Goal: Task Accomplishment & Management: Complete application form

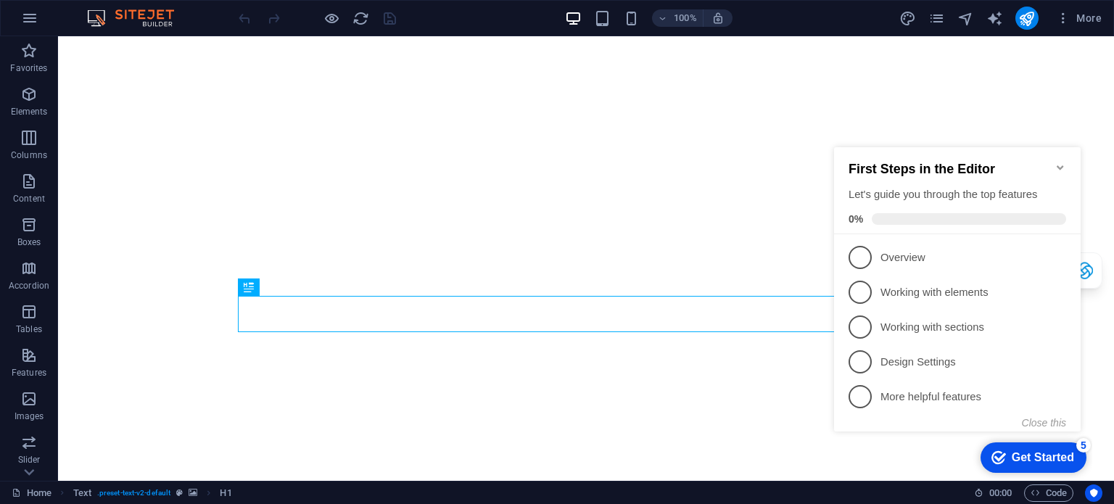
click at [1058, 162] on icon "Minimize checklist" at bounding box center [1060, 168] width 12 height 12
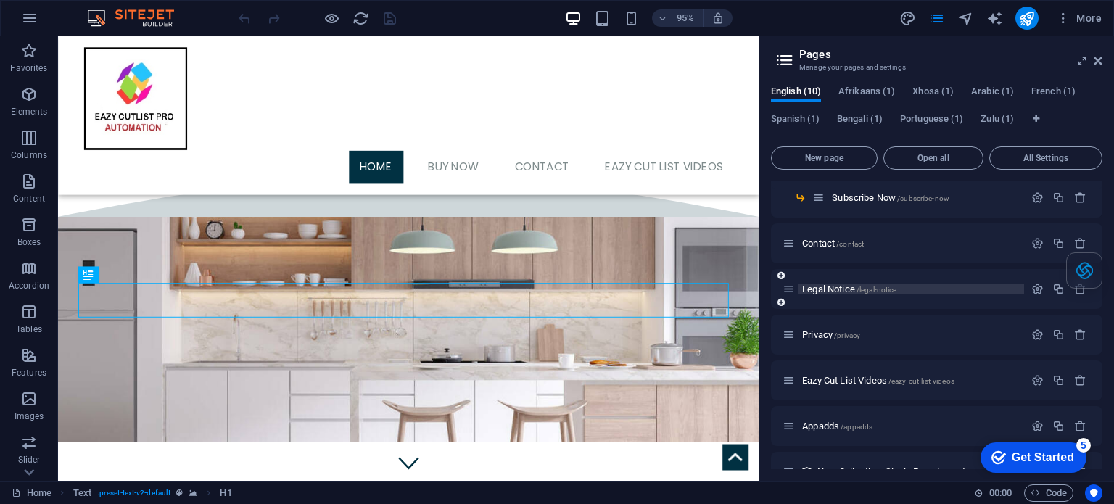
scroll to position [133, 0]
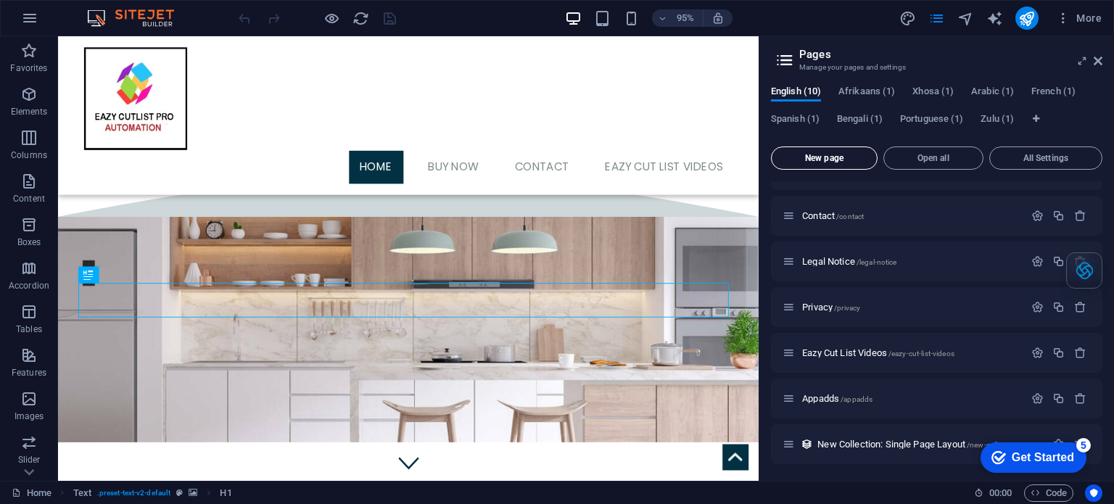
click at [813, 154] on span "New page" at bounding box center [824, 158] width 94 height 9
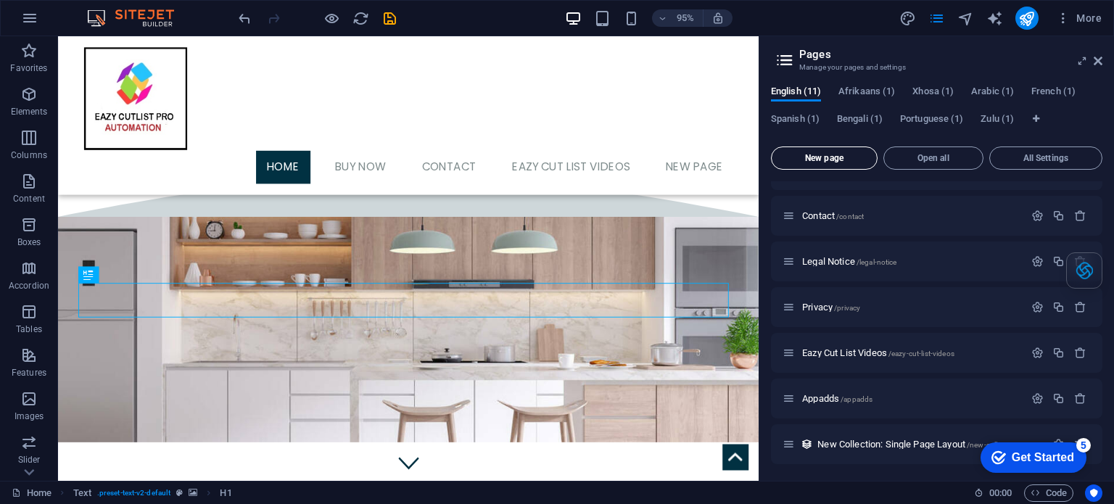
scroll to position [352, 0]
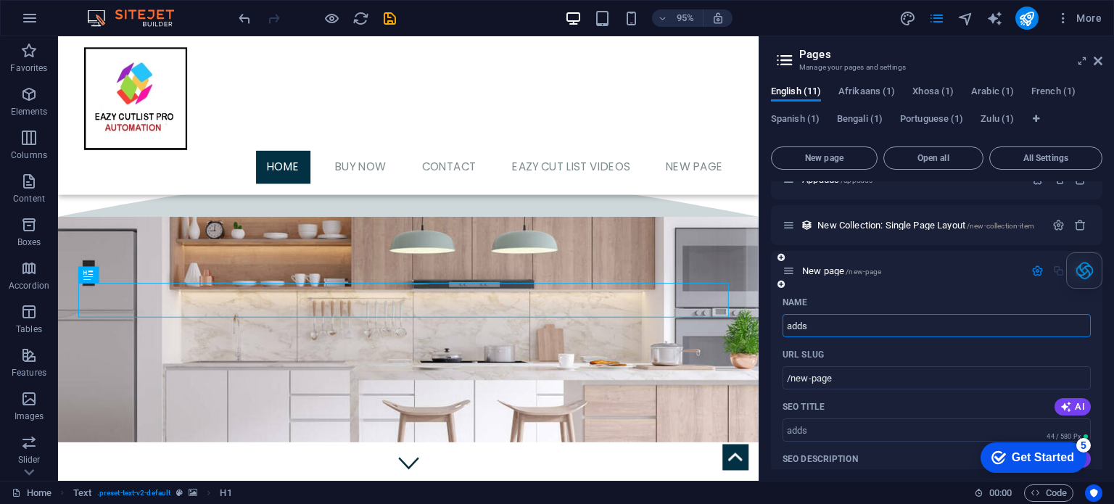
type input "adds"
type input "/adds"
type input "ad"
type input "/ad"
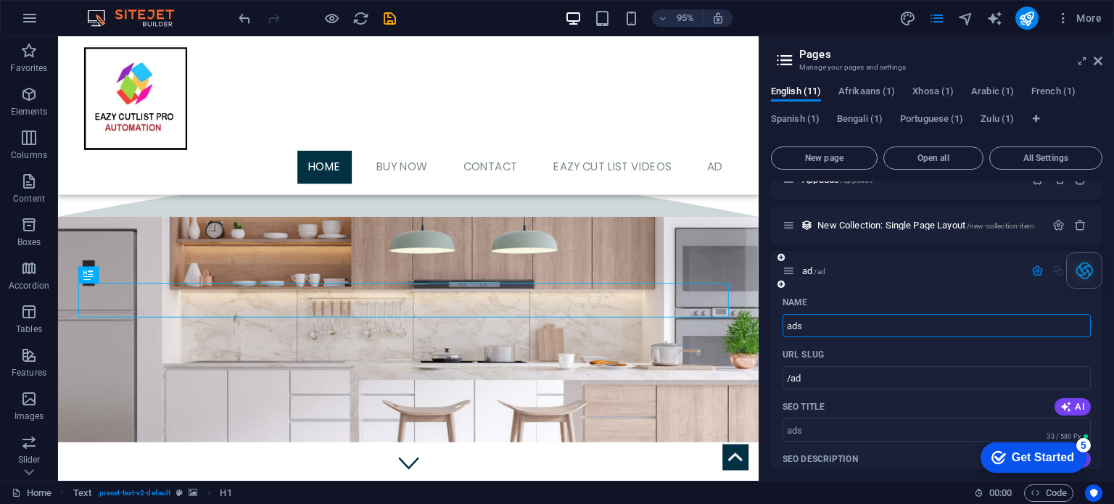
type input "ads"
type input "/ads"
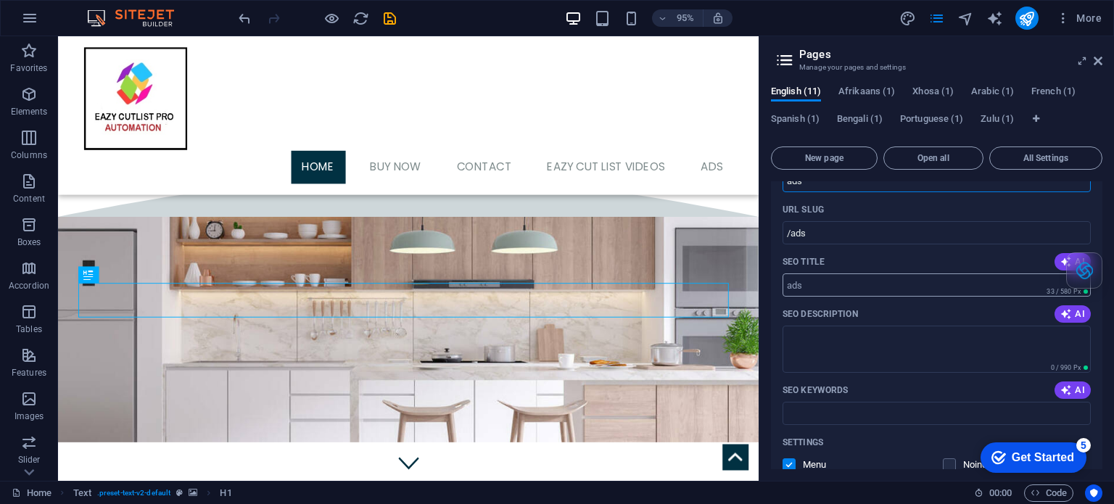
scroll to position [570, 0]
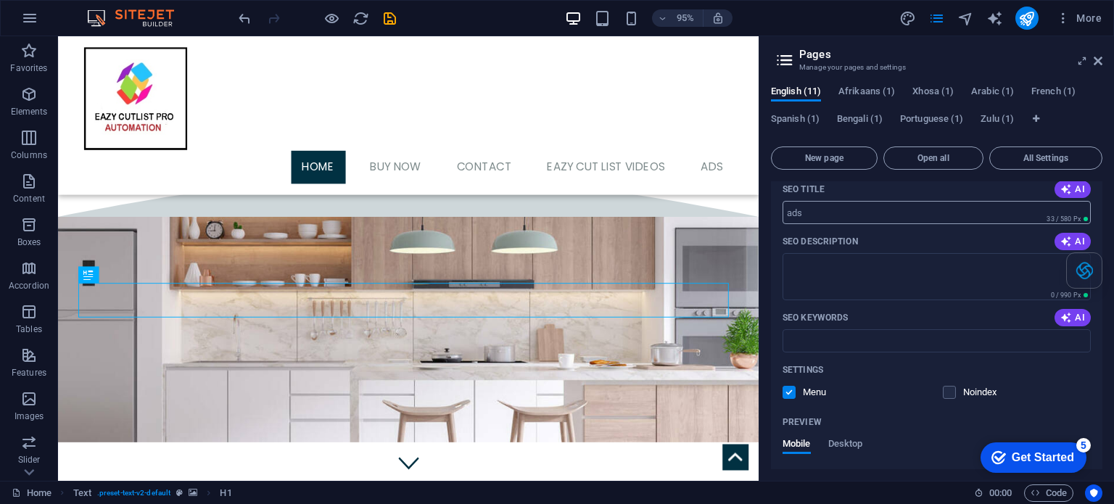
type input "ads"
click at [786, 220] on input "SEO Title" at bounding box center [936, 212] width 308 height 23
type input "EazyCutList Adds"
click at [868, 275] on textarea "SEO Description" at bounding box center [936, 276] width 308 height 47
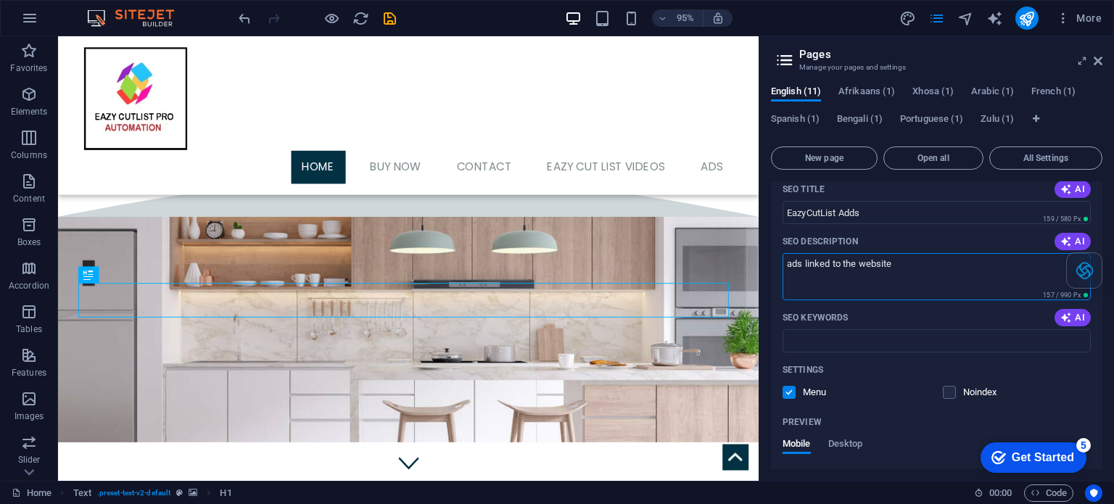
type textarea "ads linked to the website"
click at [847, 354] on div "Name ads ​ URL SLUG /ads ​ SEO Title AI EazyCutList Adds ​ 159 / 580 Px SEO Des…" at bounding box center [936, 343] width 331 height 540
click at [855, 344] on input "SEO Keywords" at bounding box center [936, 340] width 308 height 23
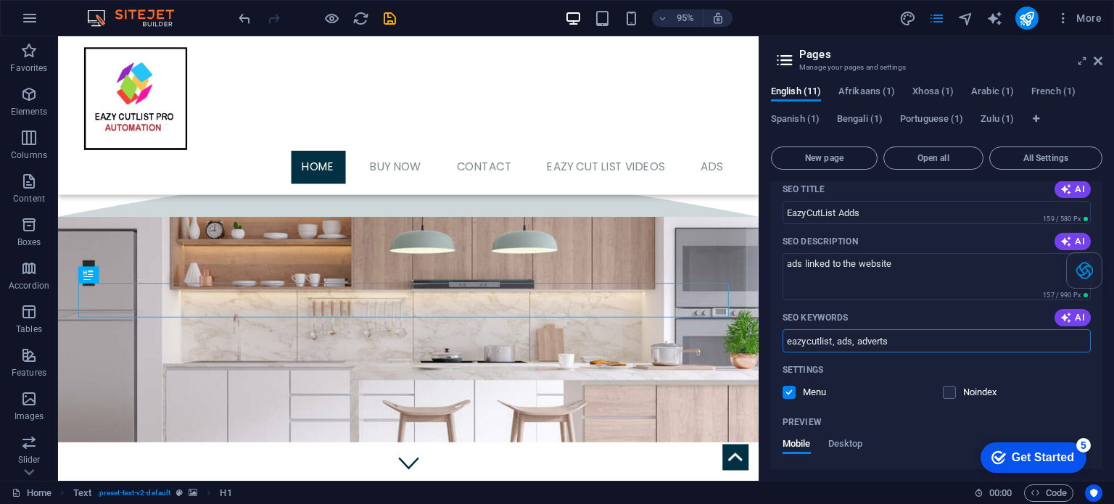
type input "eazycutlist, ads, adverts"
click at [787, 392] on label at bounding box center [788, 392] width 13 height 13
click at [0, 0] on input "checkbox" at bounding box center [0, 0] width 0 height 0
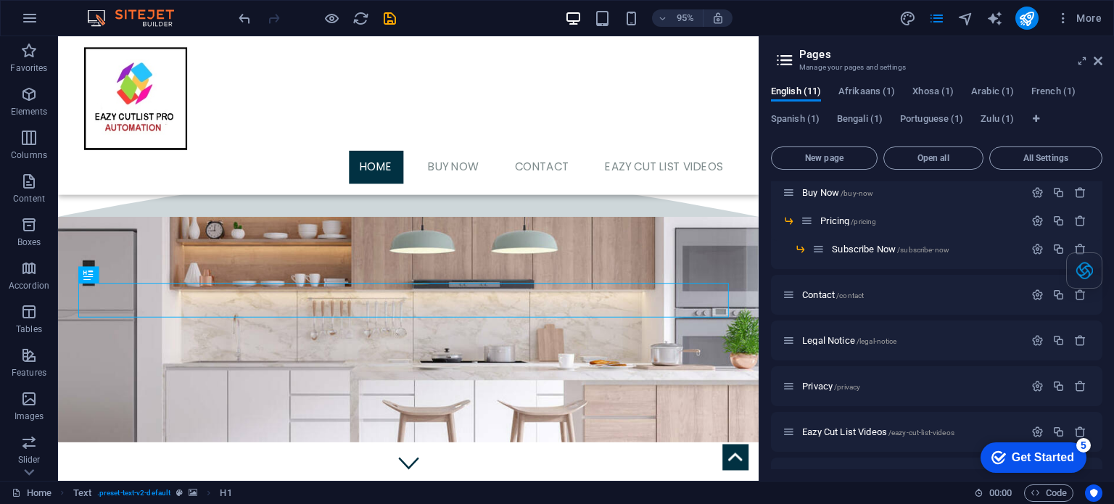
scroll to position [0, 0]
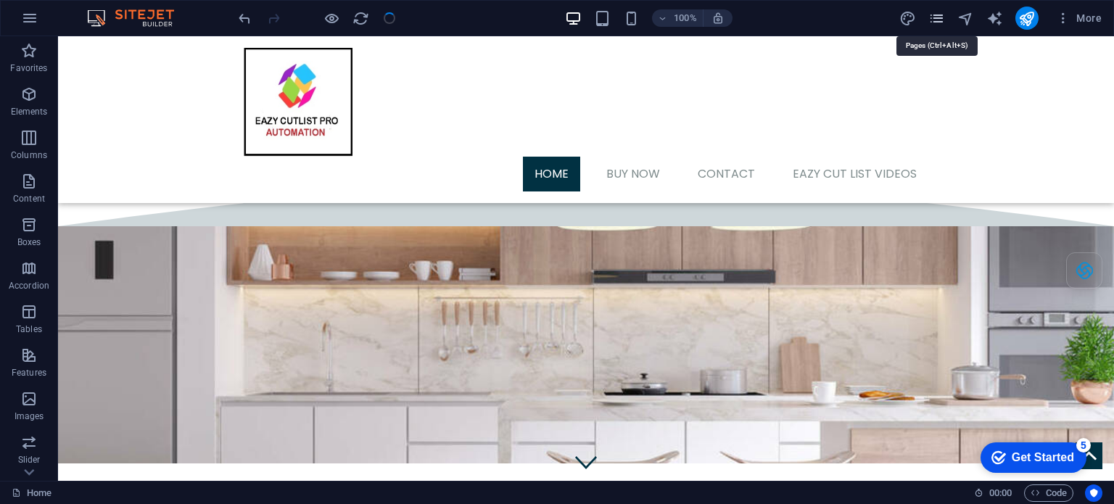
drag, startPoint x: 939, startPoint y: 14, endPoint x: 932, endPoint y: 18, distance: 7.8
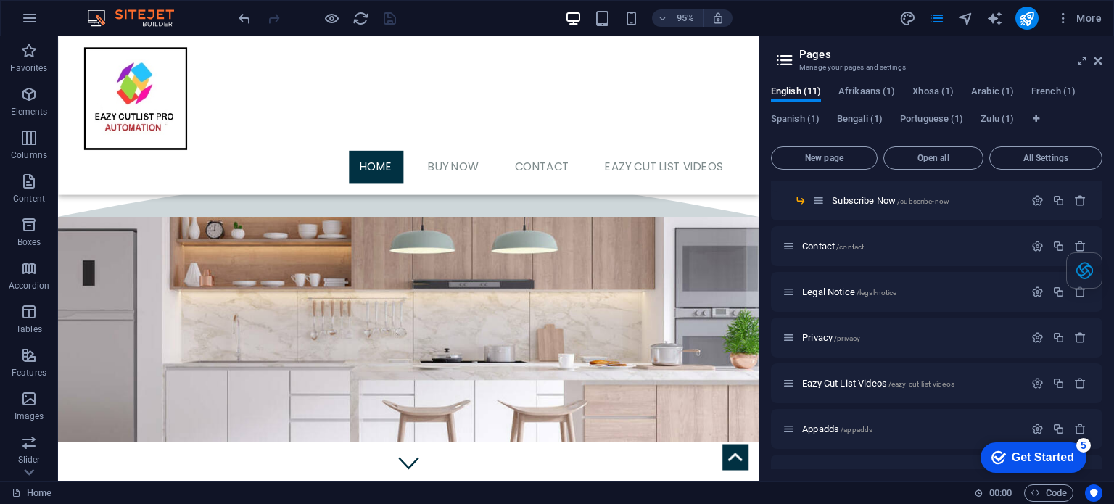
scroll to position [179, 0]
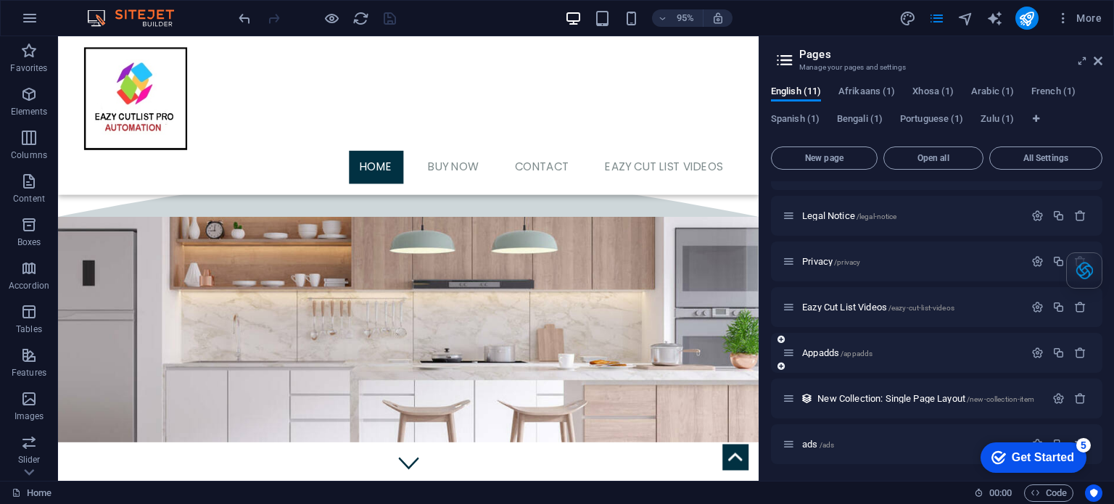
click at [940, 347] on div "Appadds /appadds" at bounding box center [902, 352] width 241 height 17
click at [1037, 349] on icon "button" at bounding box center [1037, 353] width 12 height 12
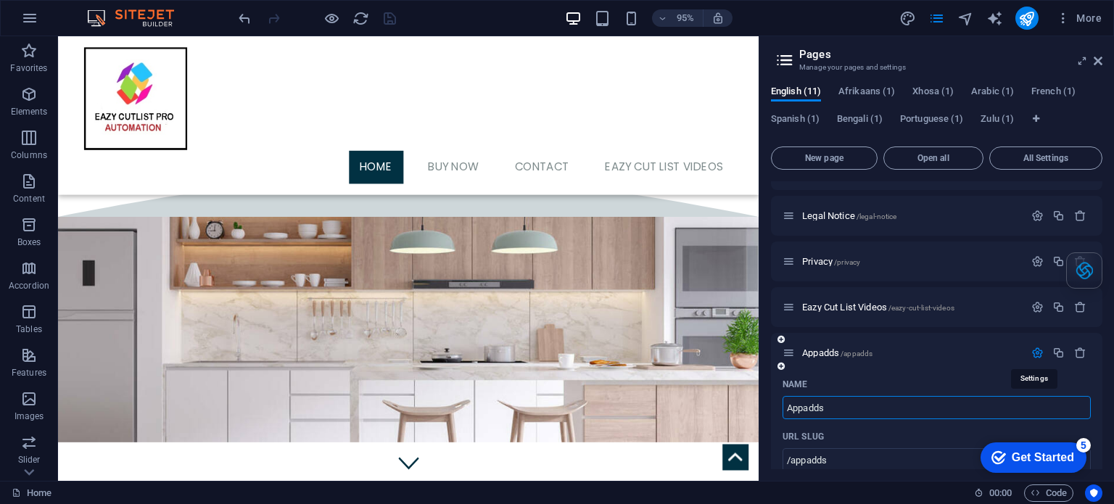
click at [1035, 350] on icon "button" at bounding box center [1037, 353] width 12 height 12
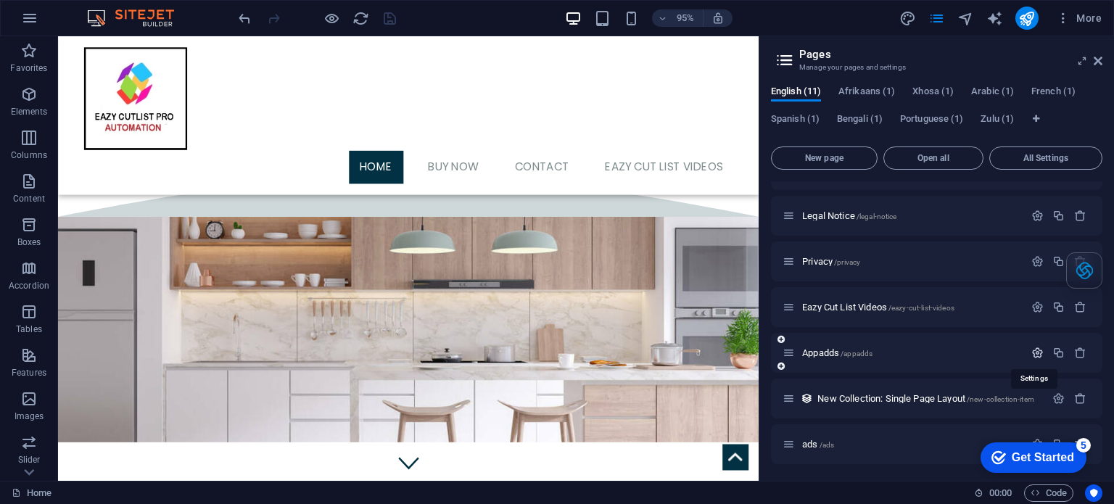
click at [1035, 350] on icon "button" at bounding box center [1037, 353] width 12 height 12
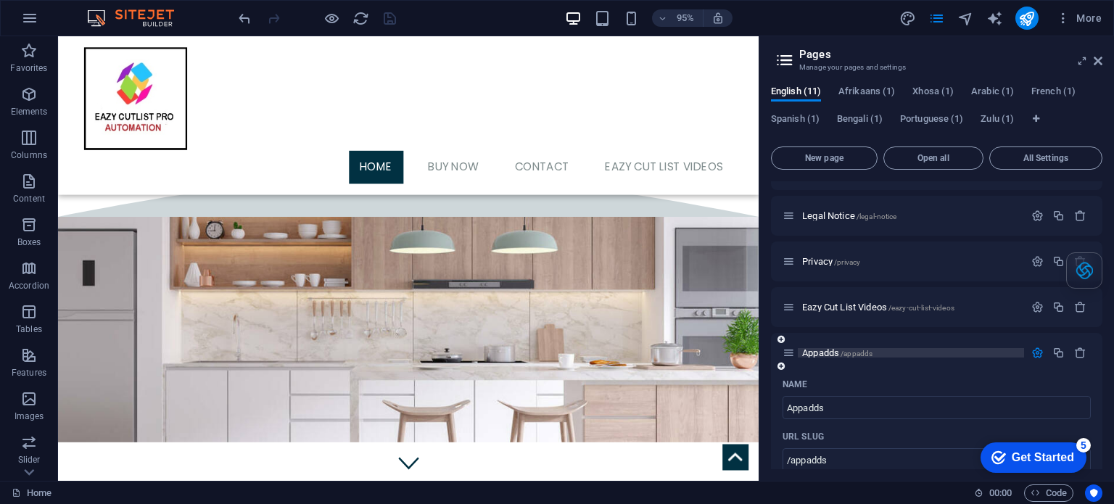
click at [924, 353] on p "Appadds /appadds" at bounding box center [911, 352] width 218 height 9
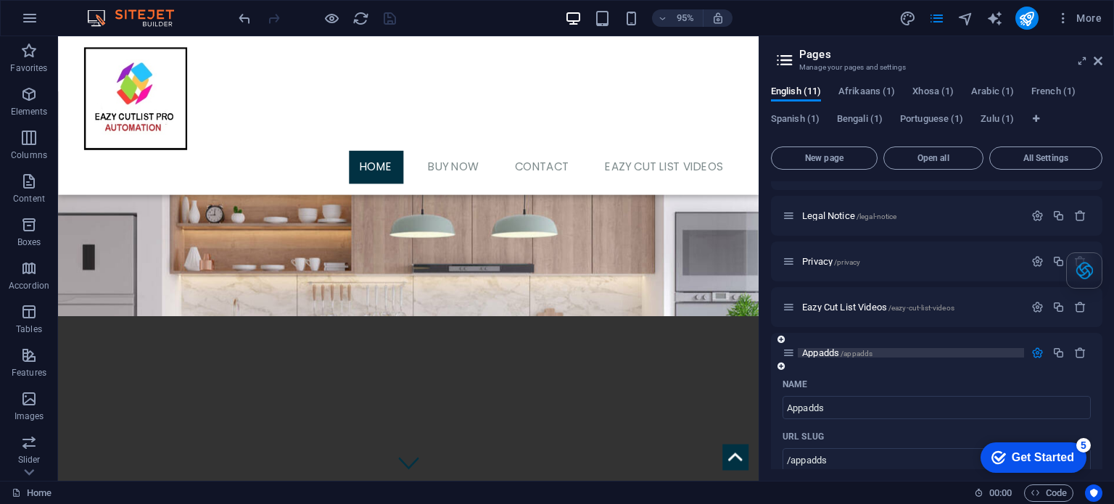
click at [924, 353] on div "Appadds /appadds" at bounding box center [936, 353] width 331 height 40
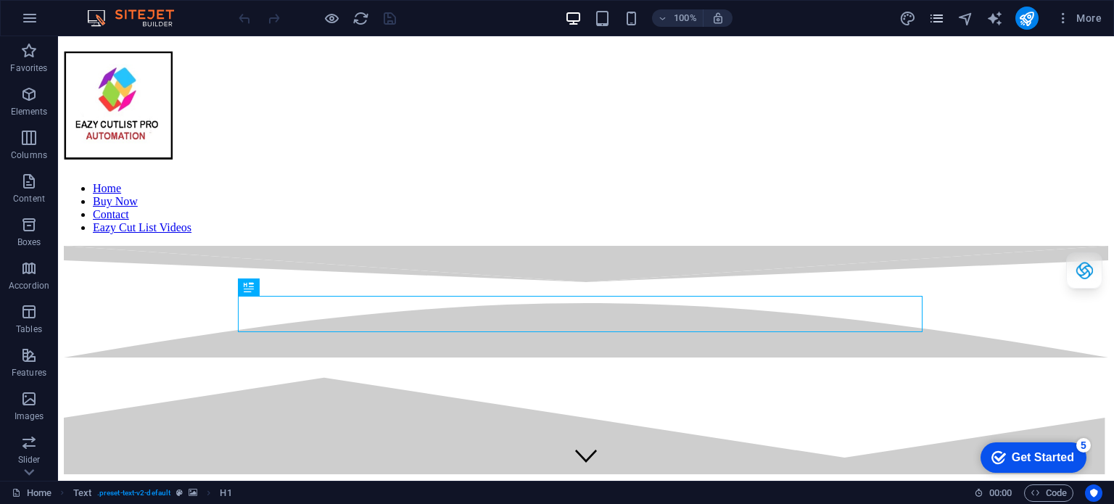
click at [938, 19] on icon "pages" at bounding box center [936, 18] width 17 height 17
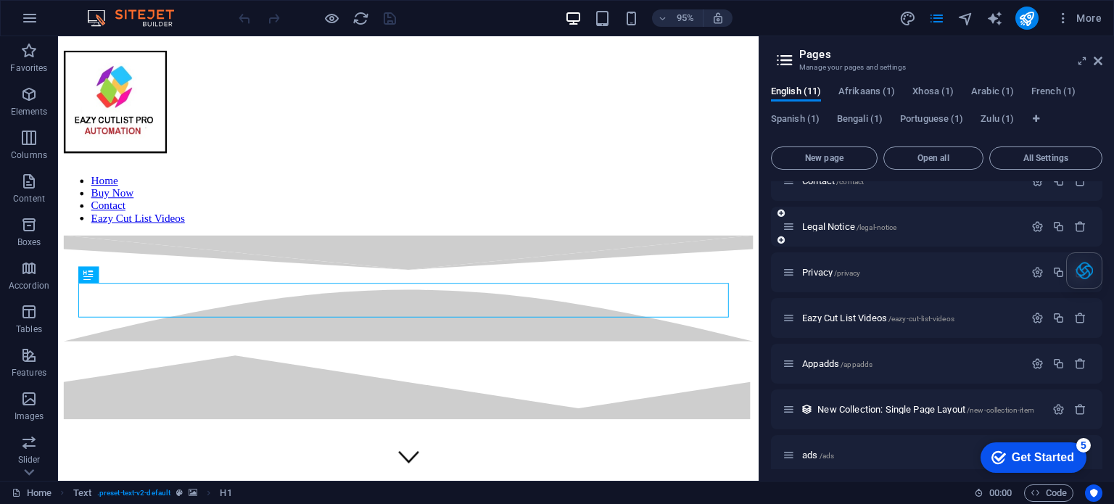
scroll to position [179, 0]
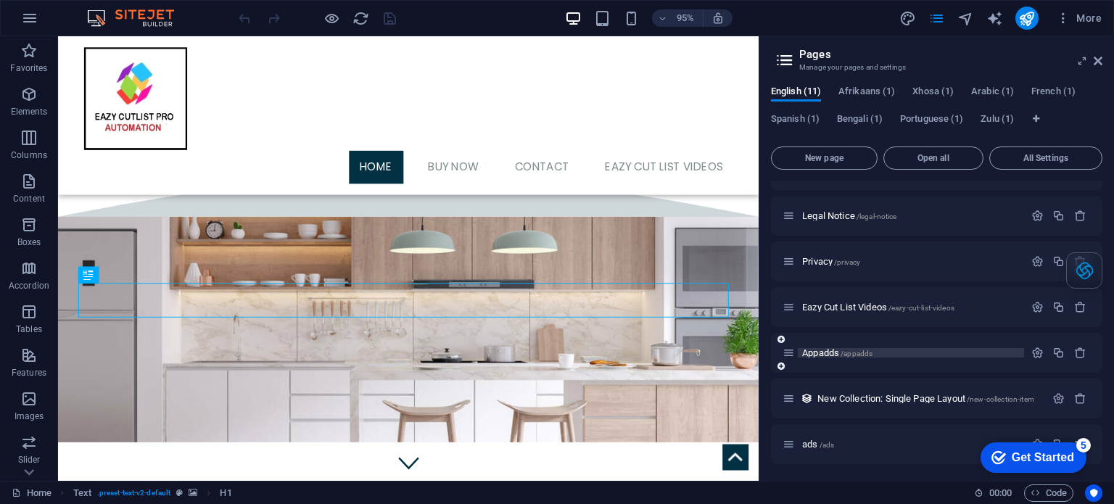
click at [993, 357] on p "Appadds /appadds" at bounding box center [911, 352] width 218 height 9
click at [993, 357] on div "Appadds /appadds" at bounding box center [936, 353] width 331 height 40
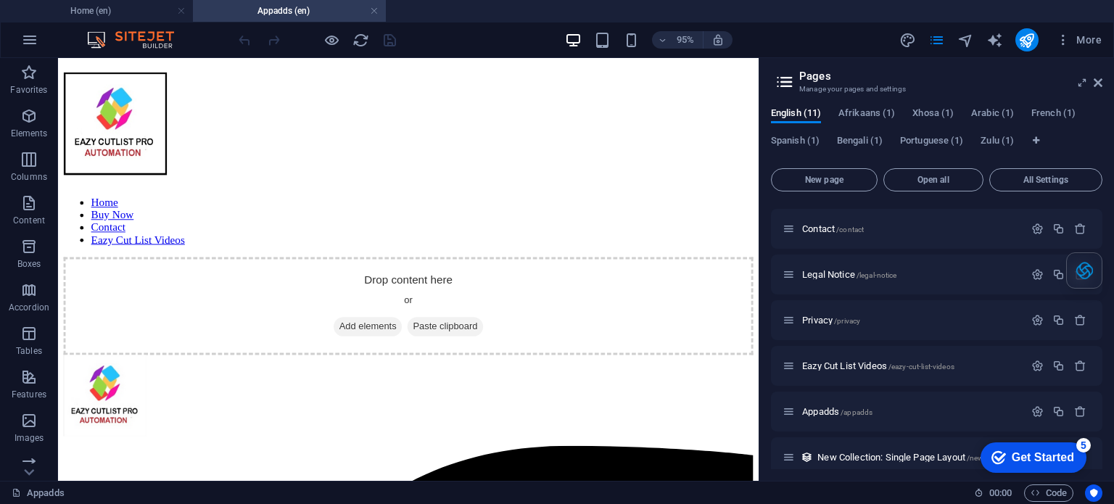
scroll to position [0, 0]
click at [1098, 54] on div "95% More" at bounding box center [557, 39] width 1112 height 35
click at [1101, 86] on icon at bounding box center [1097, 83] width 9 height 12
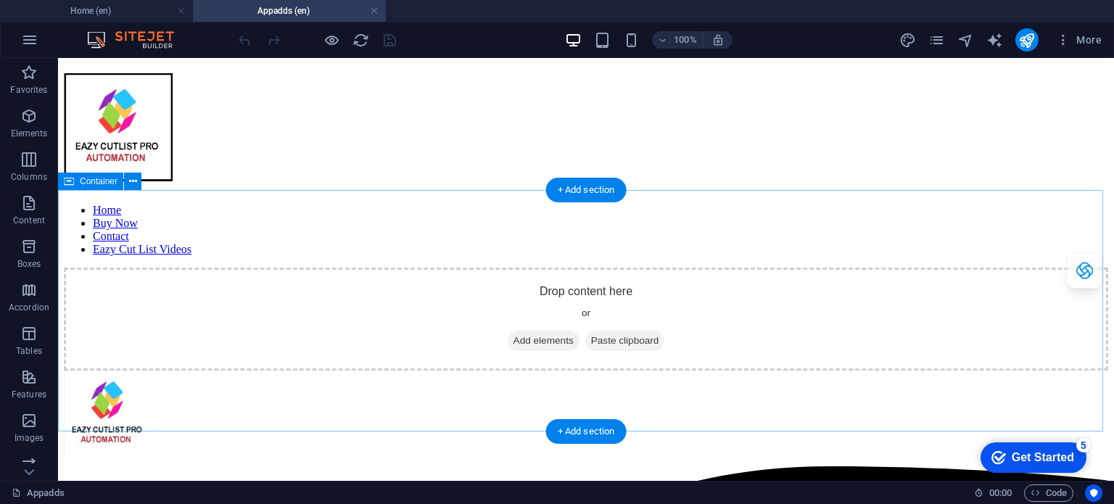
click at [438, 268] on div "Drop content here or Add elements Paste clipboard" at bounding box center [586, 319] width 1044 height 103
click at [556, 331] on span "Add elements" at bounding box center [544, 341] width 72 height 20
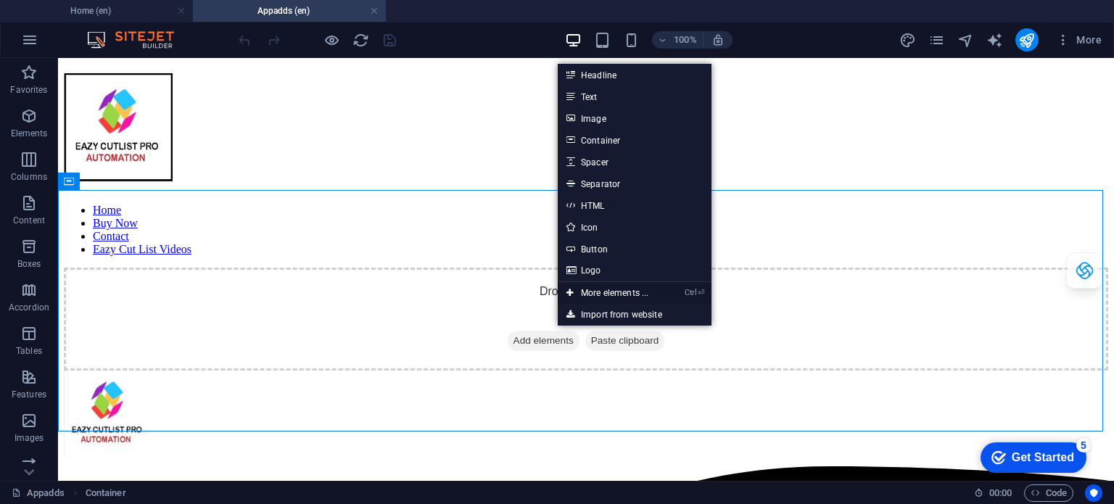
click at [600, 296] on link "Ctrl ⏎ More elements ..." at bounding box center [607, 293] width 99 height 22
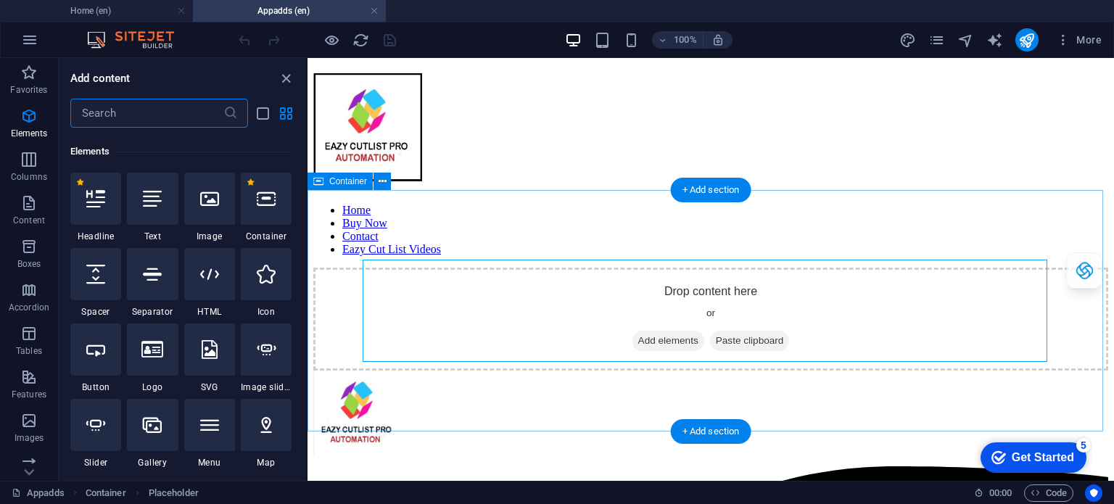
scroll to position [154, 0]
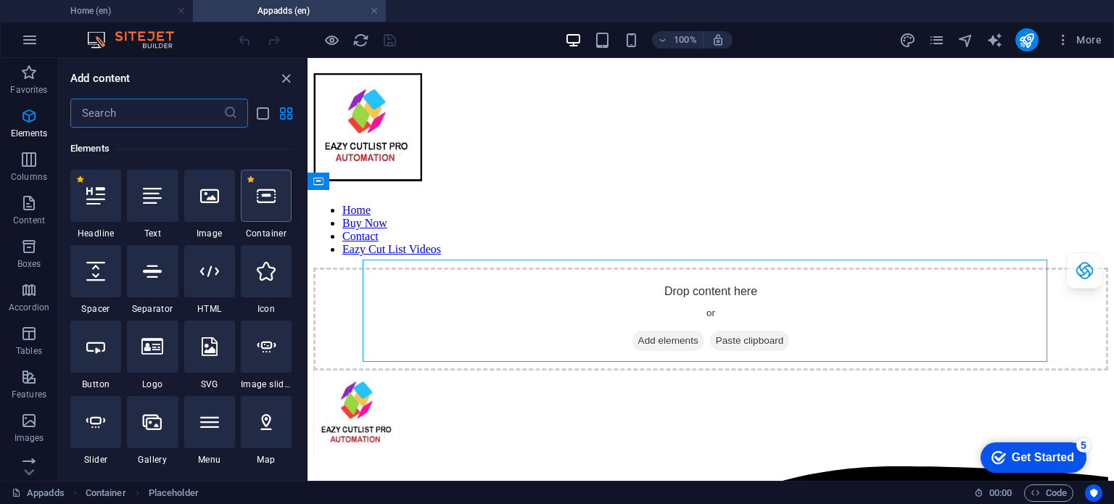
click at [257, 200] on icon at bounding box center [266, 195] width 19 height 19
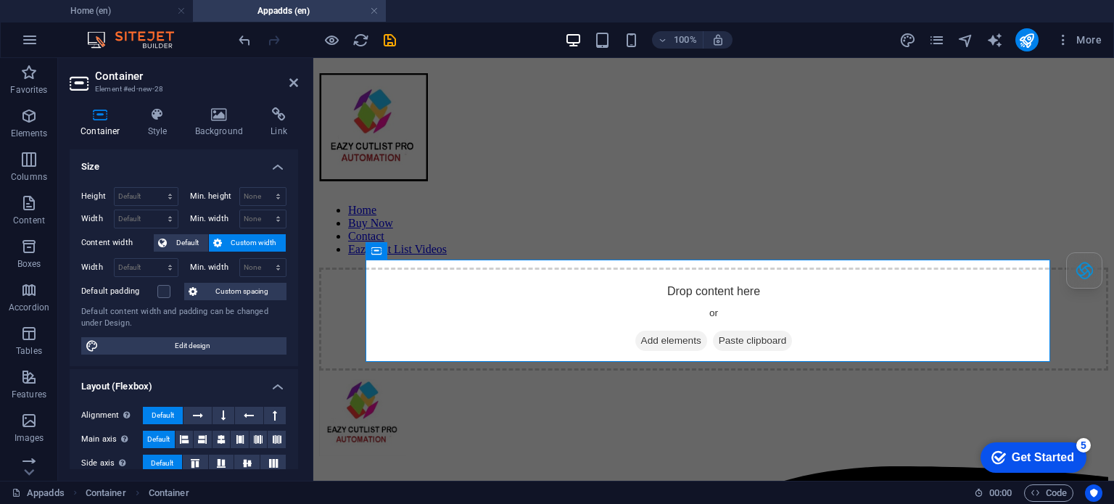
click at [283, 83] on header "Container Element #ed-new-28" at bounding box center [184, 77] width 228 height 38
click at [289, 77] on header "Container Element #ed-new-28" at bounding box center [184, 77] width 228 height 38
click at [289, 78] on icon at bounding box center [293, 83] width 9 height 12
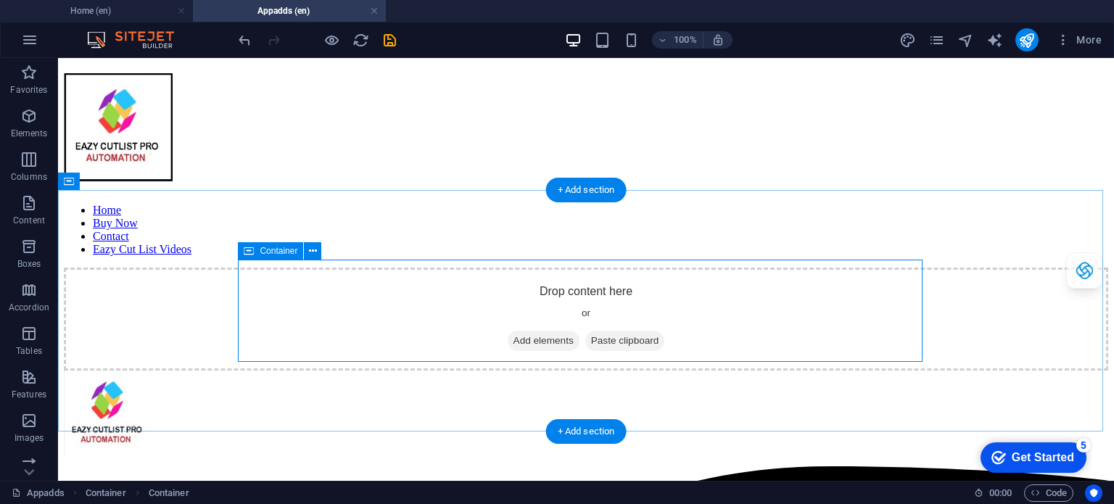
click at [548, 331] on span "Add elements" at bounding box center [544, 341] width 72 height 20
click at [549, 331] on span "Add elements" at bounding box center [544, 341] width 72 height 20
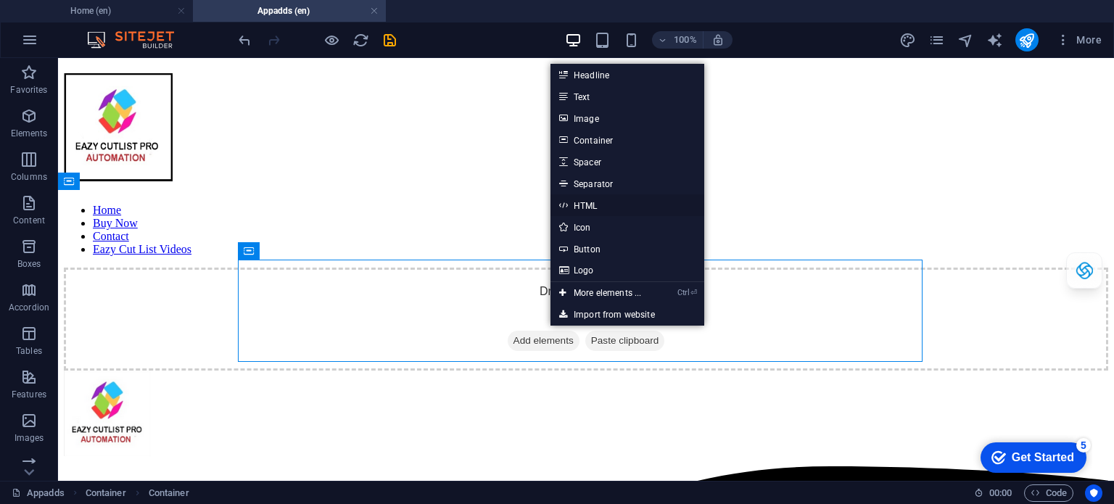
click at [588, 212] on link "HTML" at bounding box center [627, 205] width 154 height 22
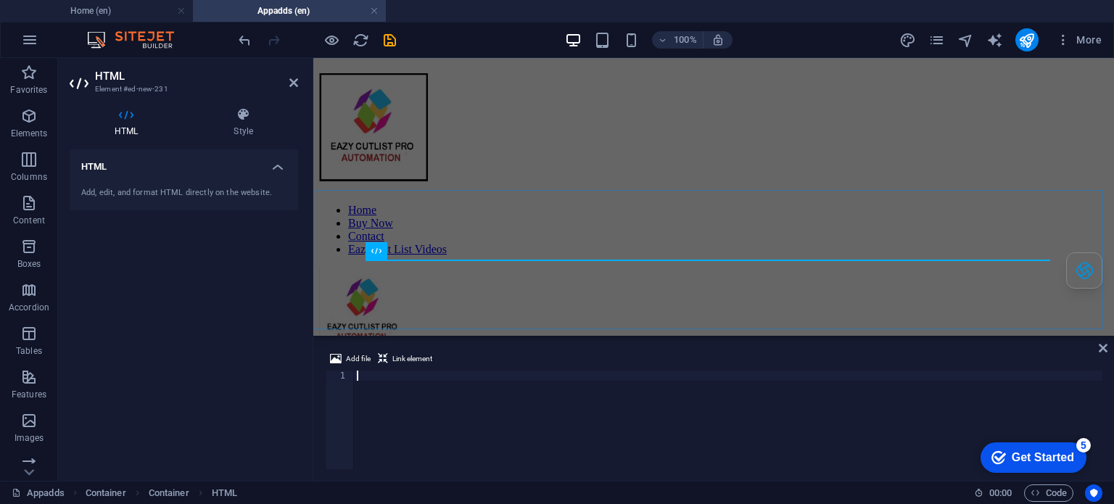
scroll to position [257, 0]
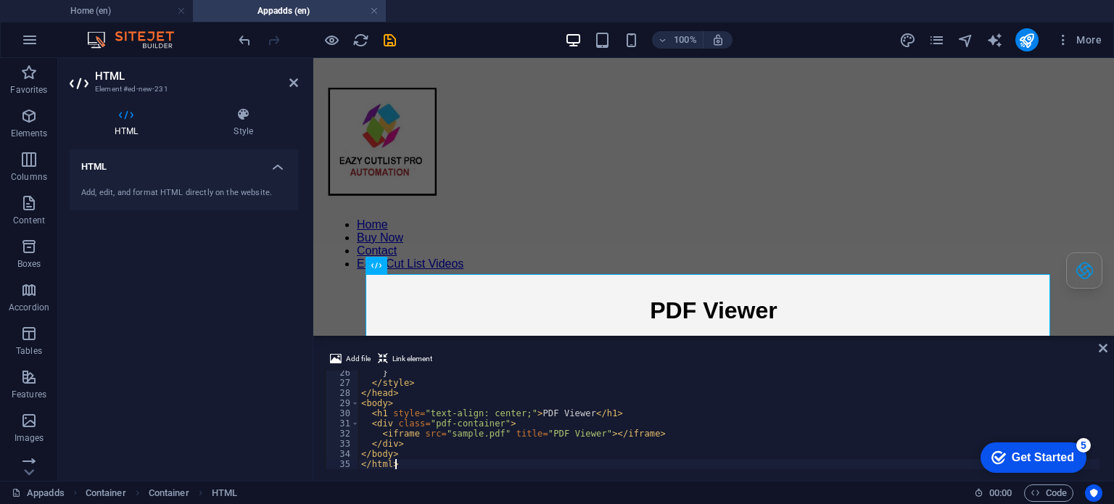
click at [450, 434] on div "} </ style > </ head > < body > < h1 style = "text-align: center;" > PDF Viewer…" at bounding box center [728, 427] width 741 height 119
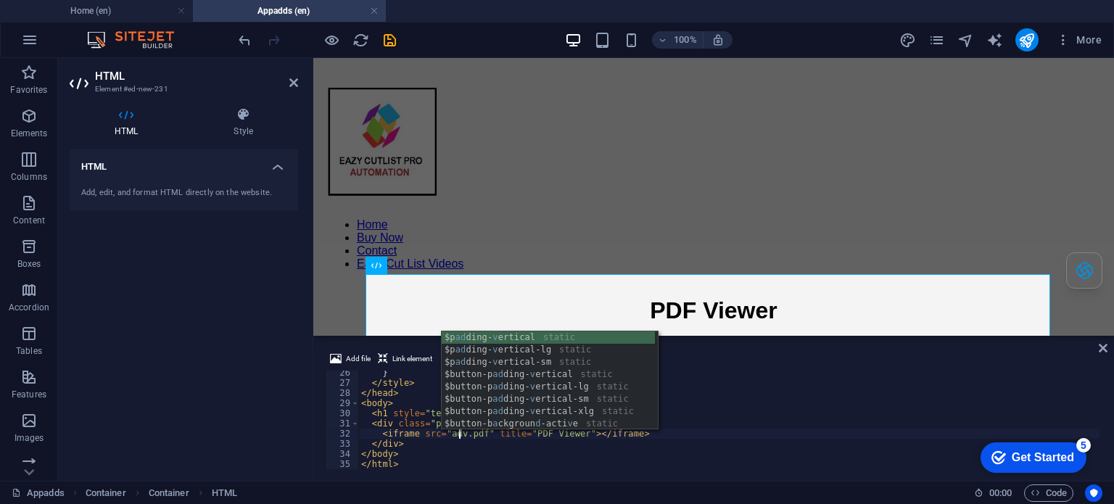
scroll to position [0, 9]
click at [236, 394] on div "HTML Add, edit, and format HTML directly on the website." at bounding box center [184, 309] width 228 height 320
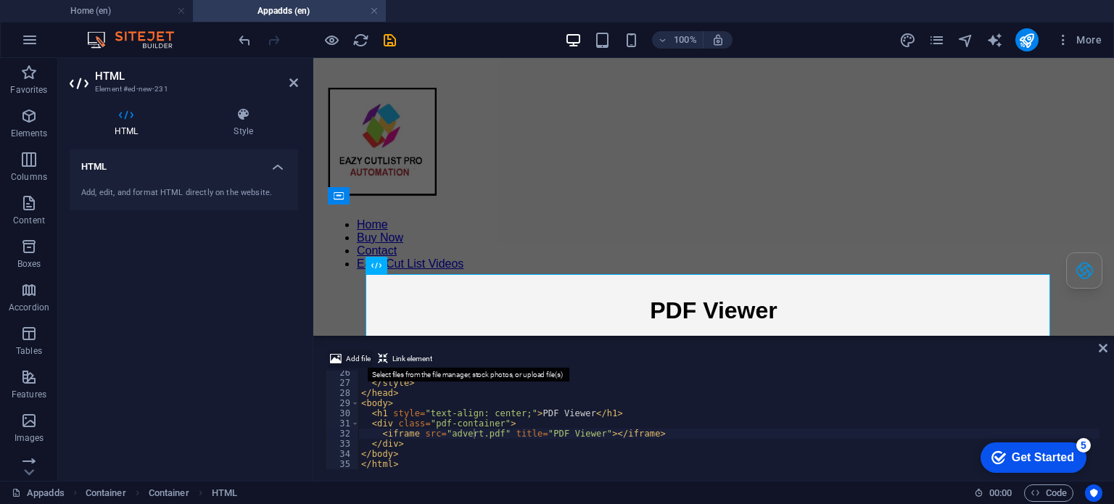
click at [346, 360] on span "Add file" at bounding box center [358, 358] width 25 height 17
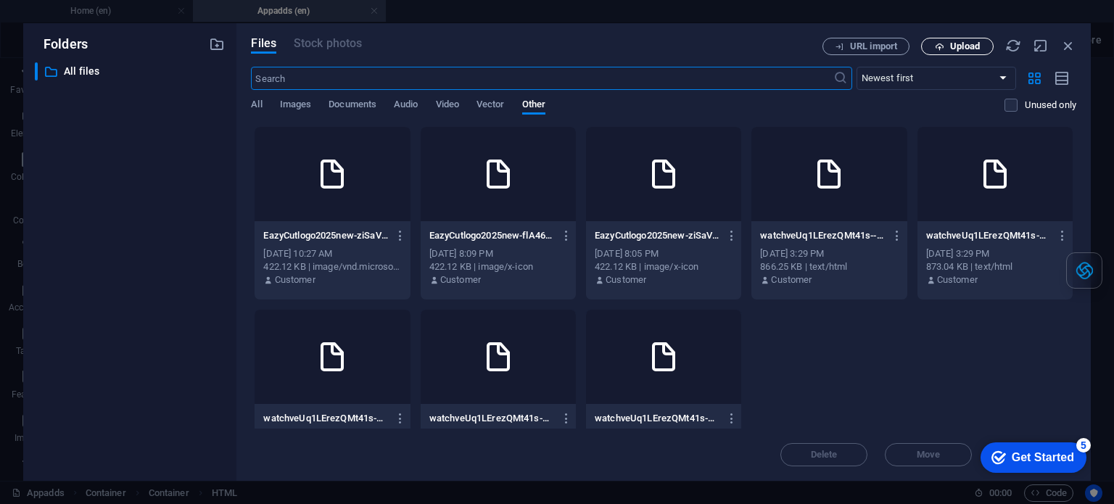
click at [941, 48] on icon "button" at bounding box center [939, 46] width 9 height 9
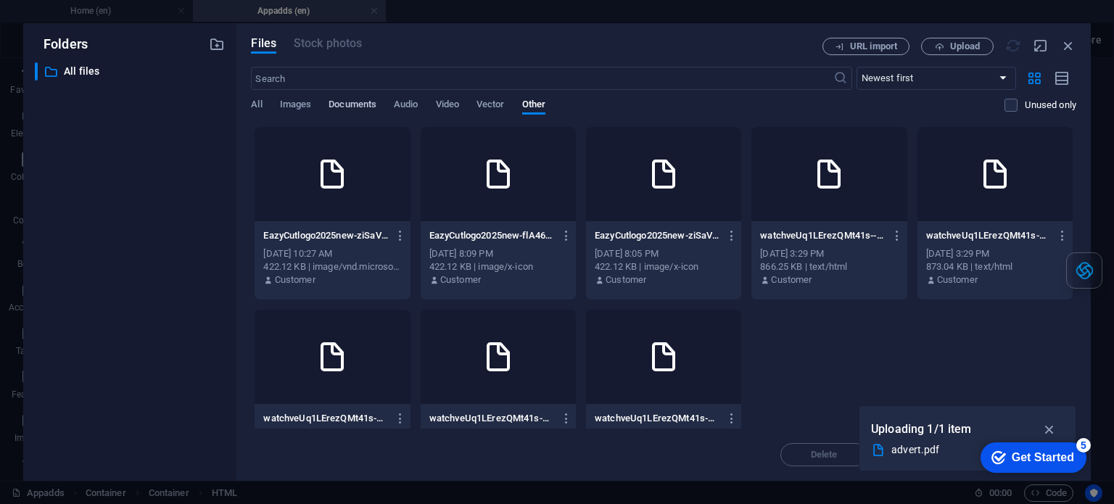
click at [364, 108] on span "Documents" at bounding box center [352, 106] width 48 height 20
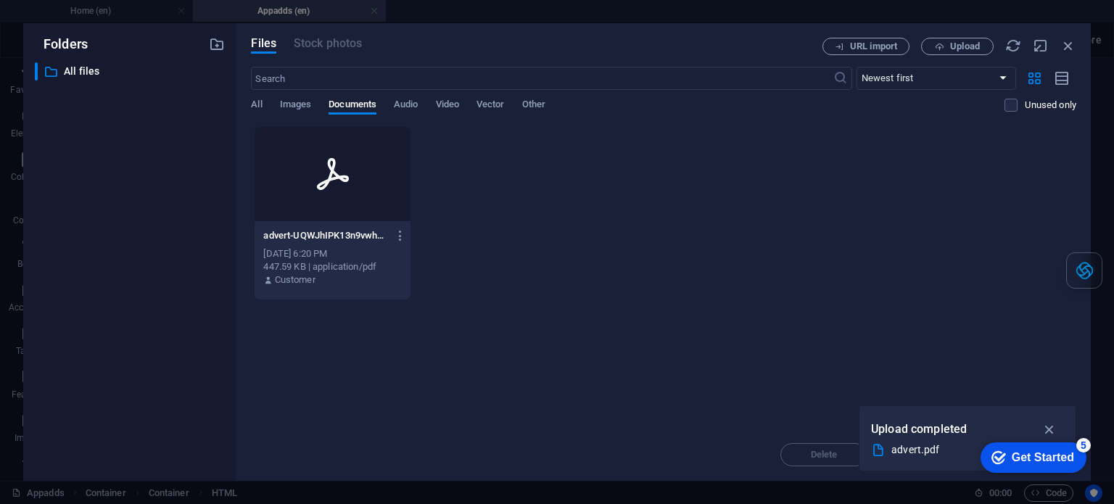
click at [290, 191] on div at bounding box center [331, 174] width 155 height 94
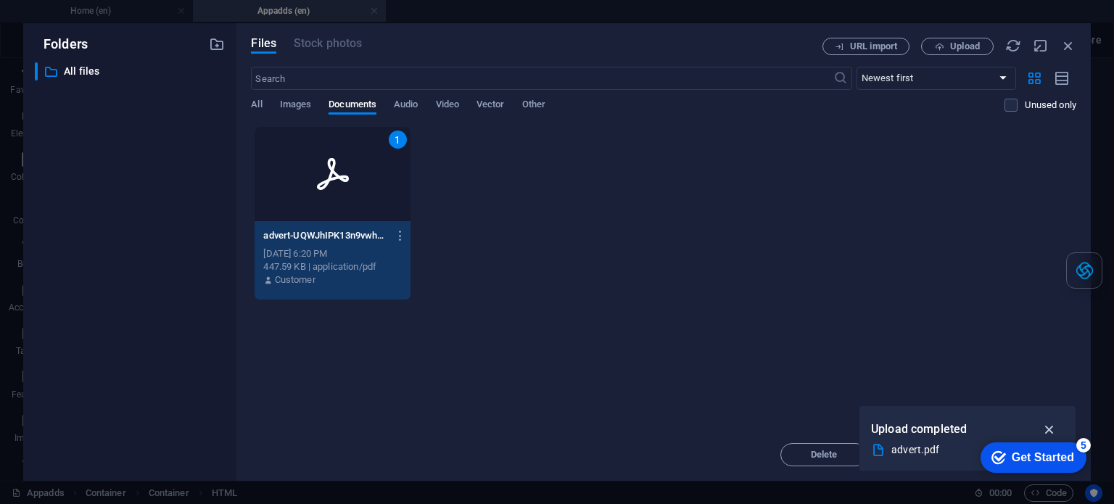
click at [1048, 426] on icon "button" at bounding box center [1049, 429] width 17 height 16
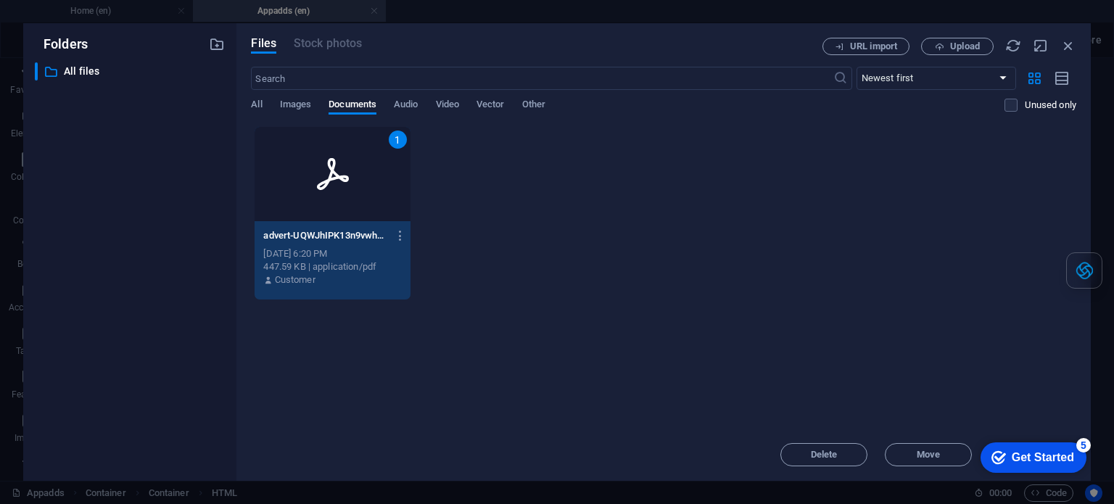
click at [1011, 459] on div "Get Started" at bounding box center [1042, 457] width 62 height 13
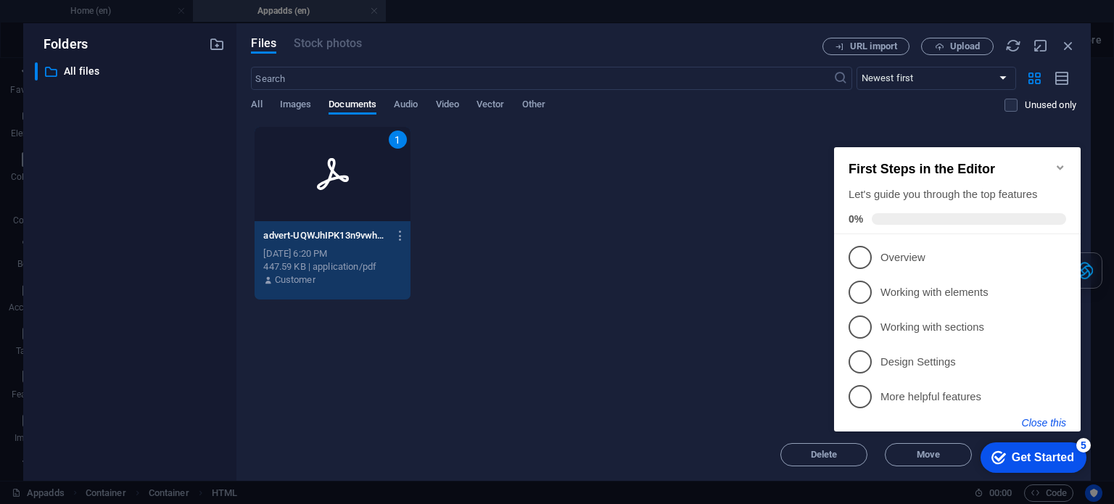
click at [1038, 423] on button "Close this" at bounding box center [1044, 423] width 44 height 12
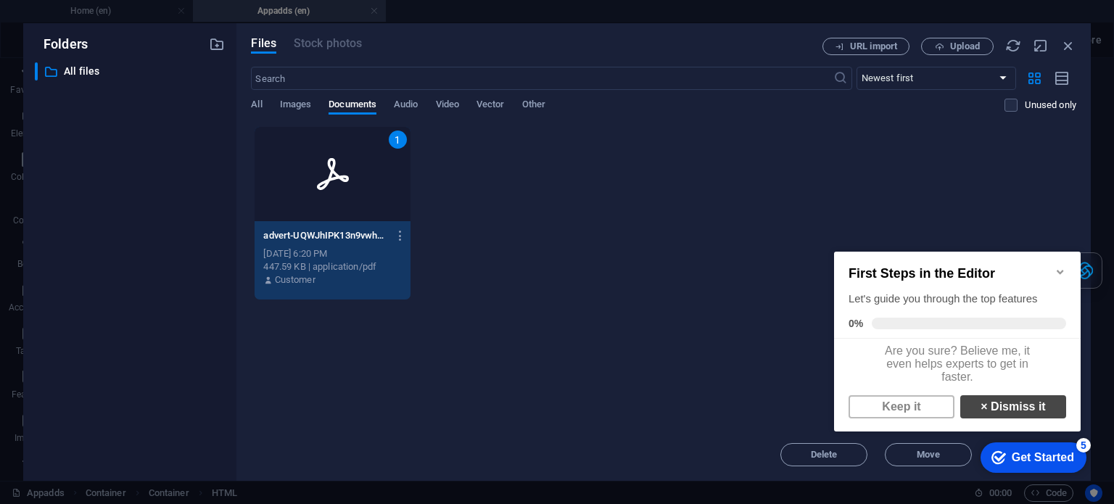
click at [993, 416] on link "× Dismiss it" at bounding box center [1013, 406] width 106 height 23
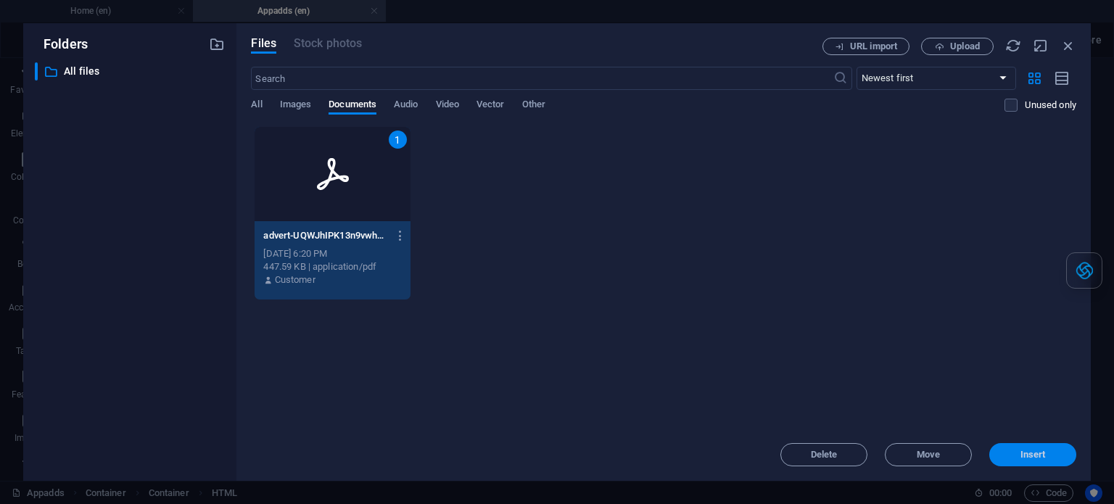
click at [1020, 455] on span "Insert" at bounding box center [1032, 454] width 25 height 9
type textarea "<iframe src="adverthttps://cdn1.site-media.eu/images/document/18995718/advert-U…"
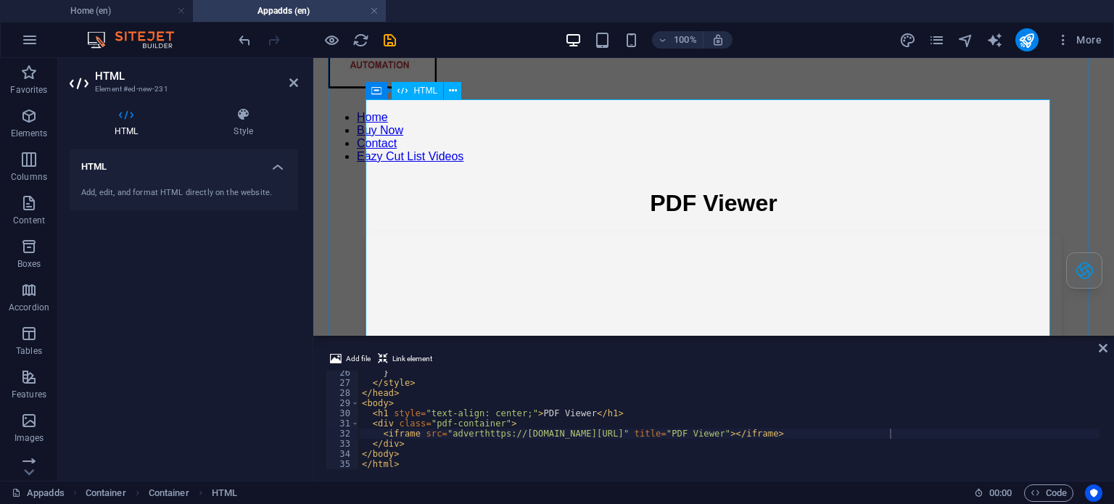
scroll to position [218, 0]
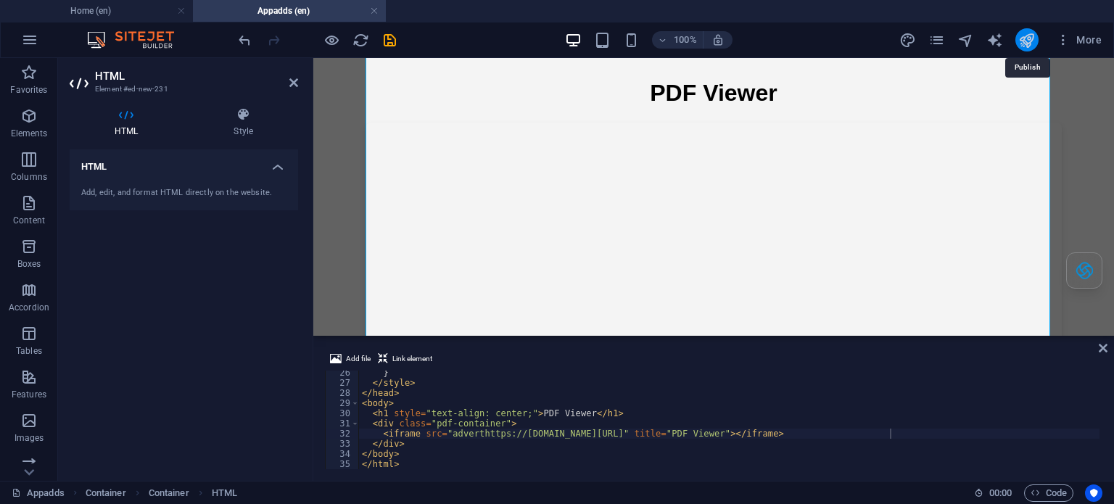
click at [1030, 42] on icon "publish" at bounding box center [1026, 40] width 17 height 17
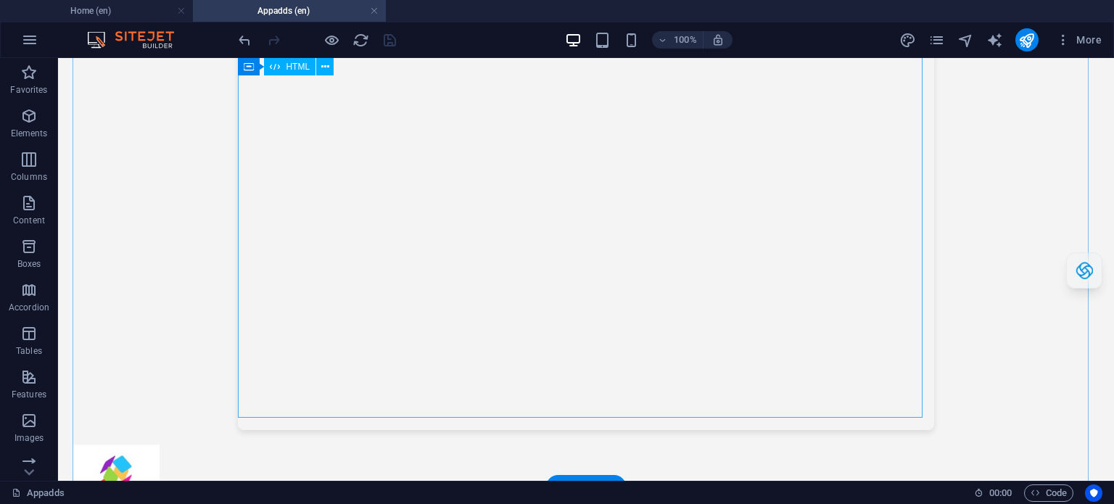
scroll to position [508, 0]
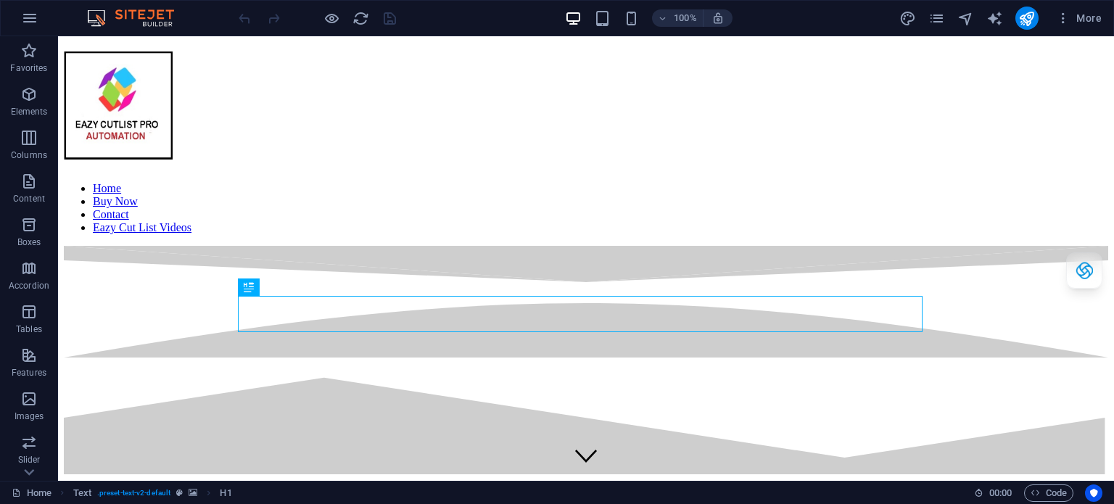
click at [927, 17] on div "More" at bounding box center [1003, 18] width 208 height 23
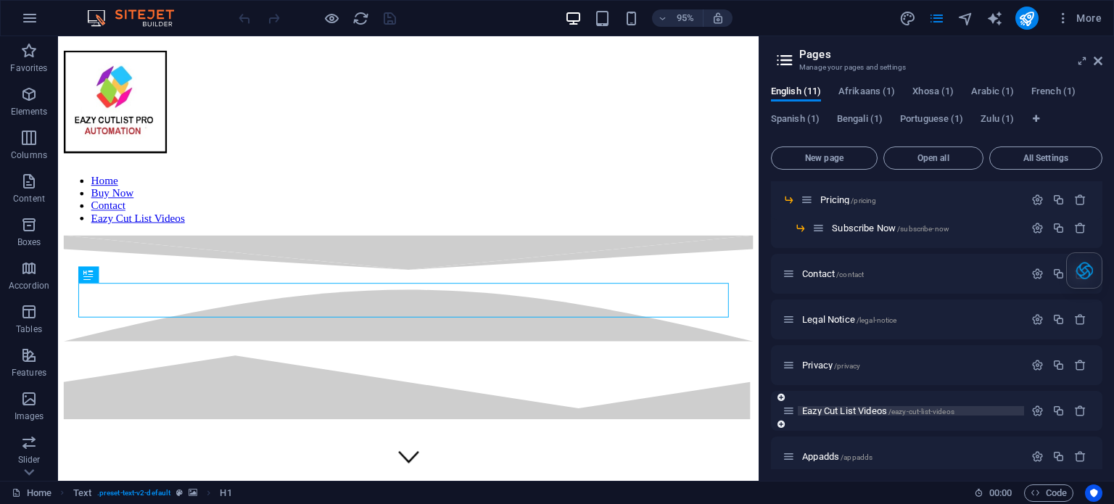
scroll to position [179, 0]
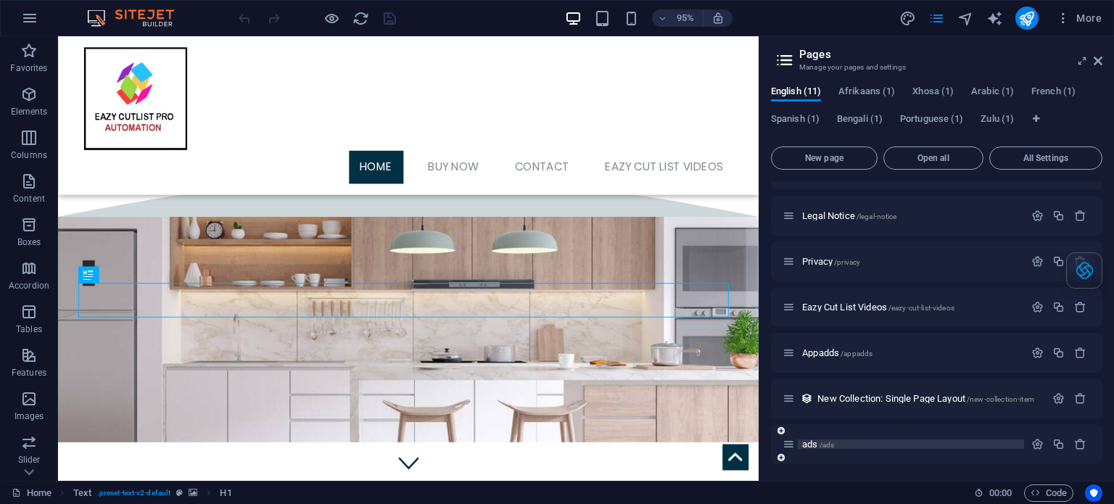
click at [886, 444] on p "ads /ads" at bounding box center [911, 443] width 218 height 9
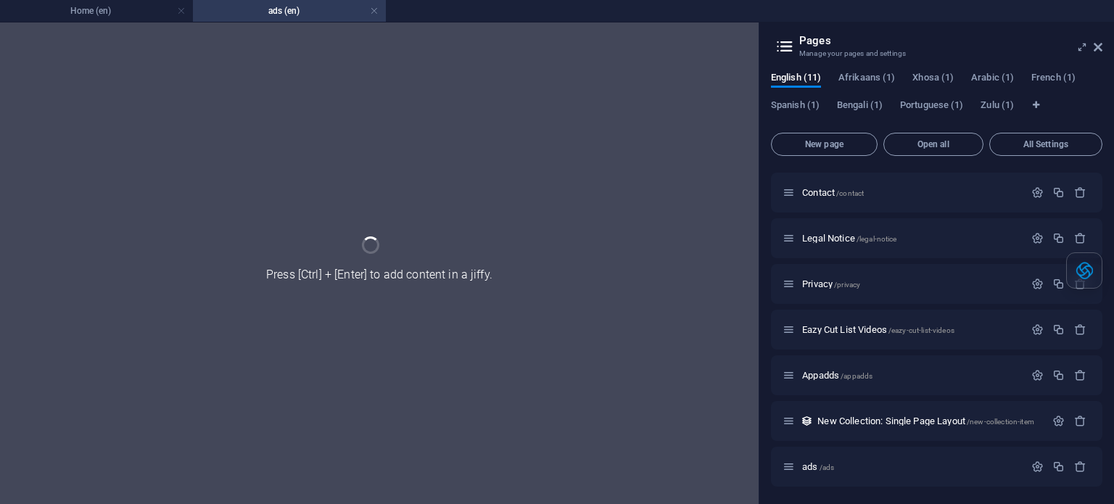
scroll to position [142, 0]
click at [887, 443] on div "Home / Buy Now /buy-now Pricing /pricing Subscribe Now /subscribe-now Contact /…" at bounding box center [936, 256] width 331 height 462
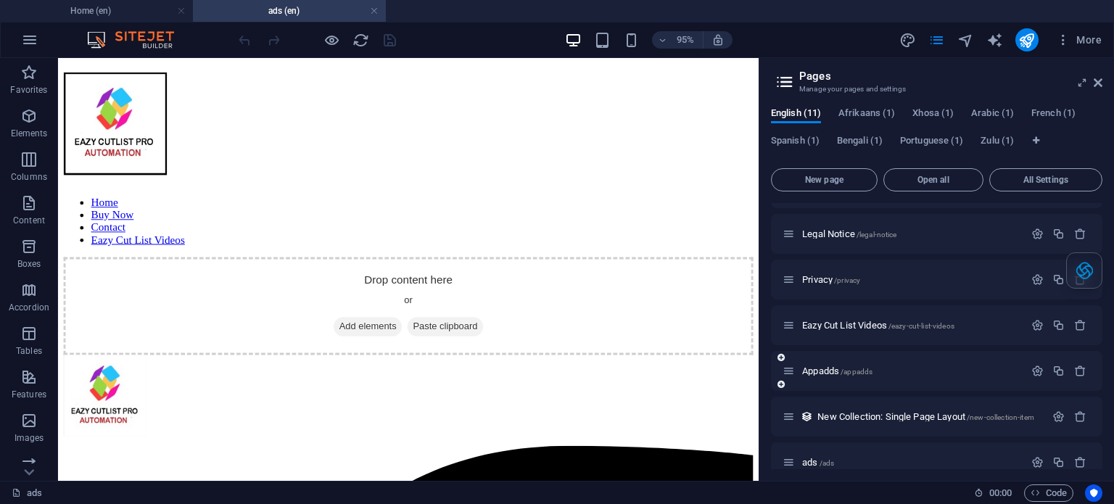
scroll to position [201, 0]
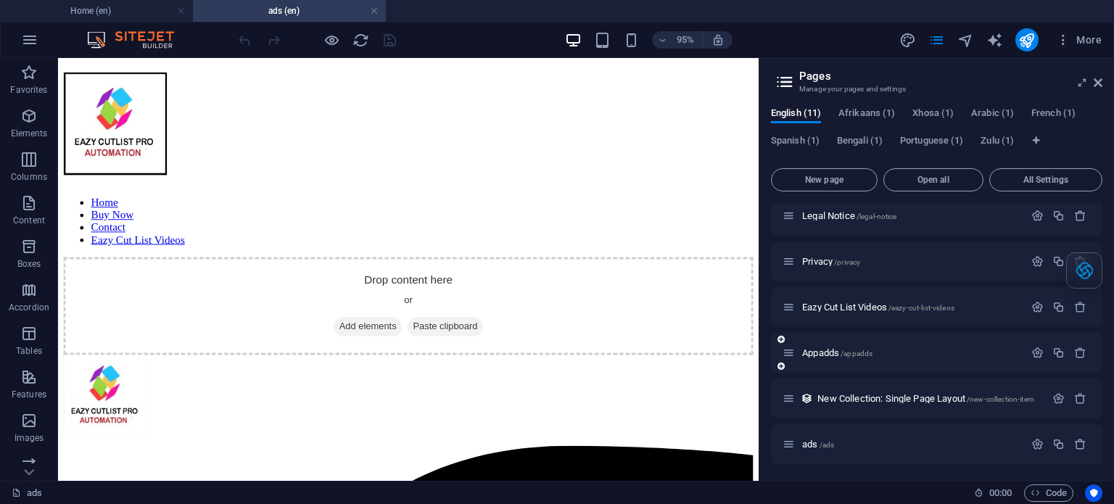
click at [924, 359] on div "Appadds /appadds" at bounding box center [902, 352] width 241 height 17
click at [924, 350] on p "Appadds /appadds" at bounding box center [911, 352] width 218 height 9
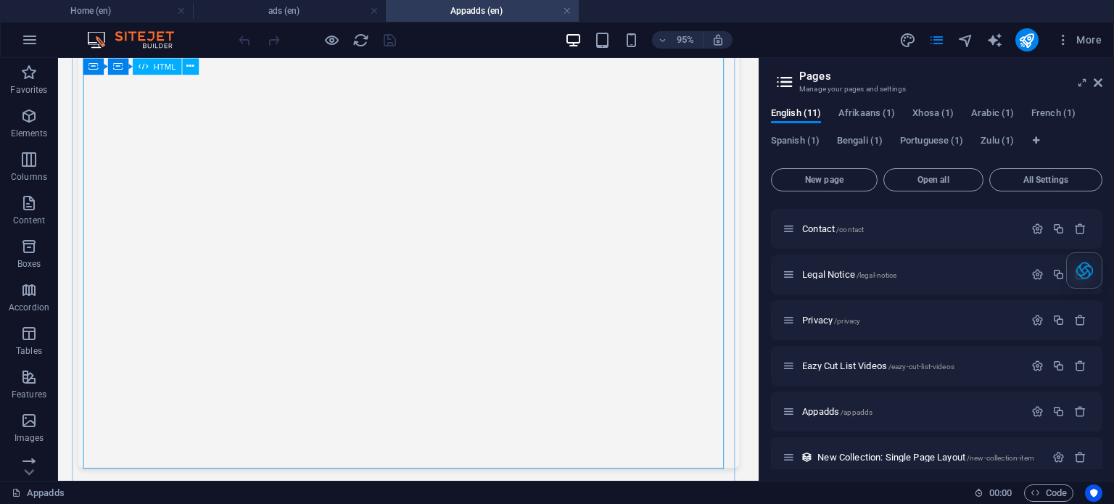
scroll to position [435, 0]
click at [682, 363] on div "PDF Viewer with iframe PDF Viewer" at bounding box center [427, 174] width 708 height 625
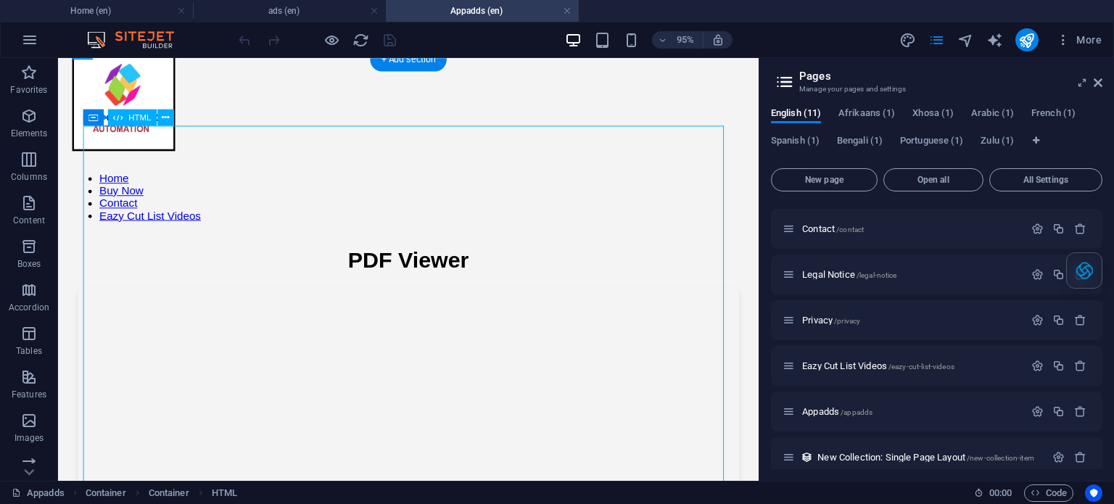
scroll to position [0, 0]
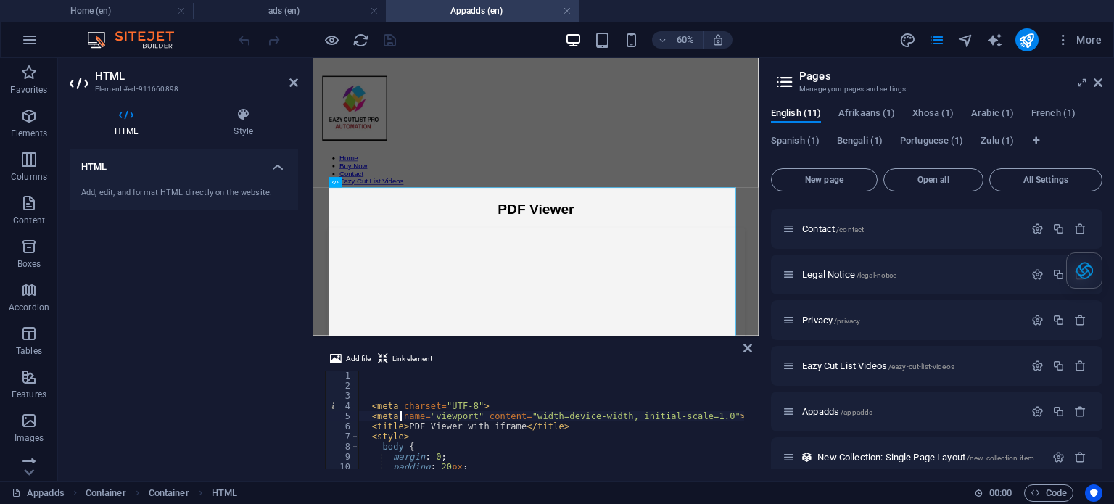
click at [401, 415] on div "< meta charset = "UTF-8" > < meta name = "viewport" content = "width=device-wid…" at bounding box center [708, 428] width 700 height 116
type textarea "<meta name="viewport" content="width=device-width, initial-scale=1.0">"
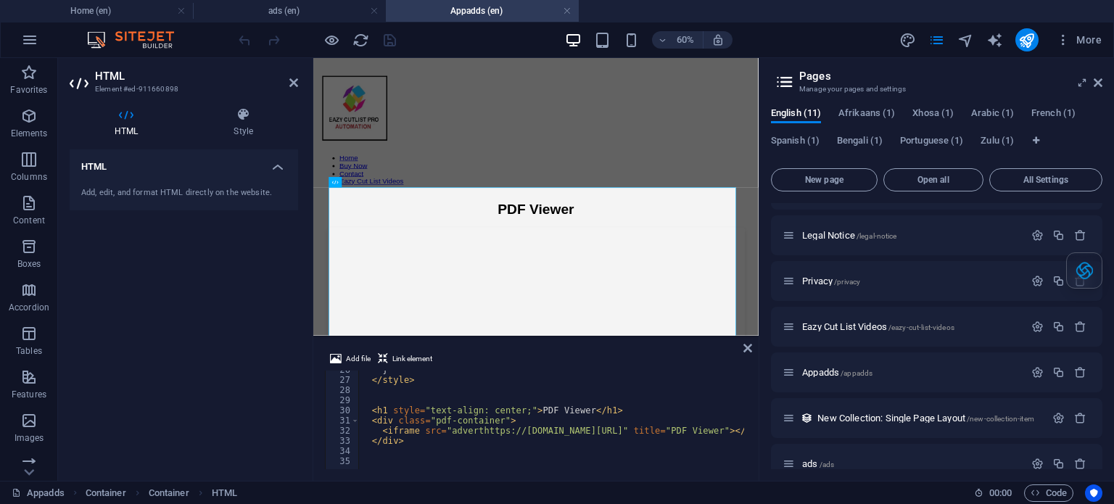
scroll to position [201, 0]
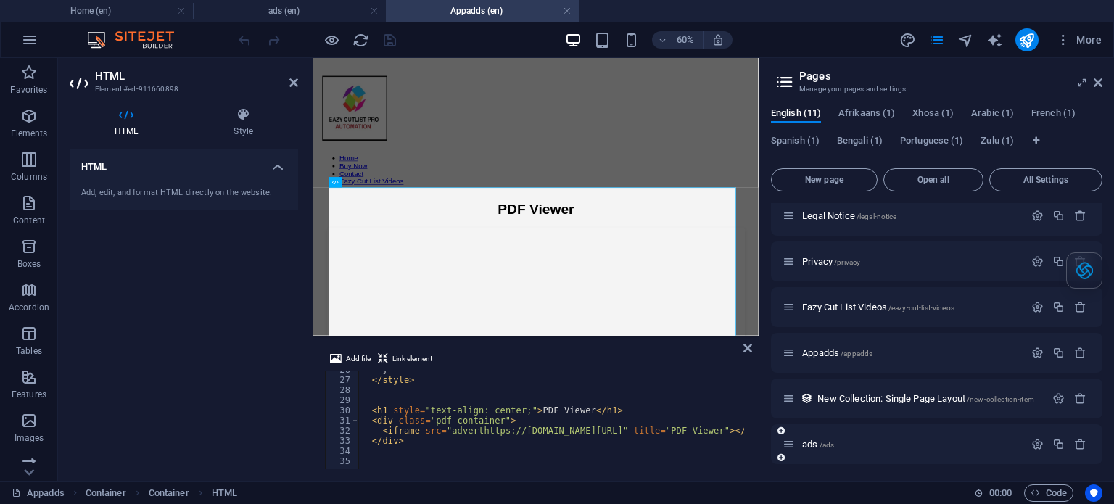
click at [842, 434] on div "ads /ads" at bounding box center [936, 444] width 331 height 40
click at [297, 83] on icon at bounding box center [293, 83] width 9 height 12
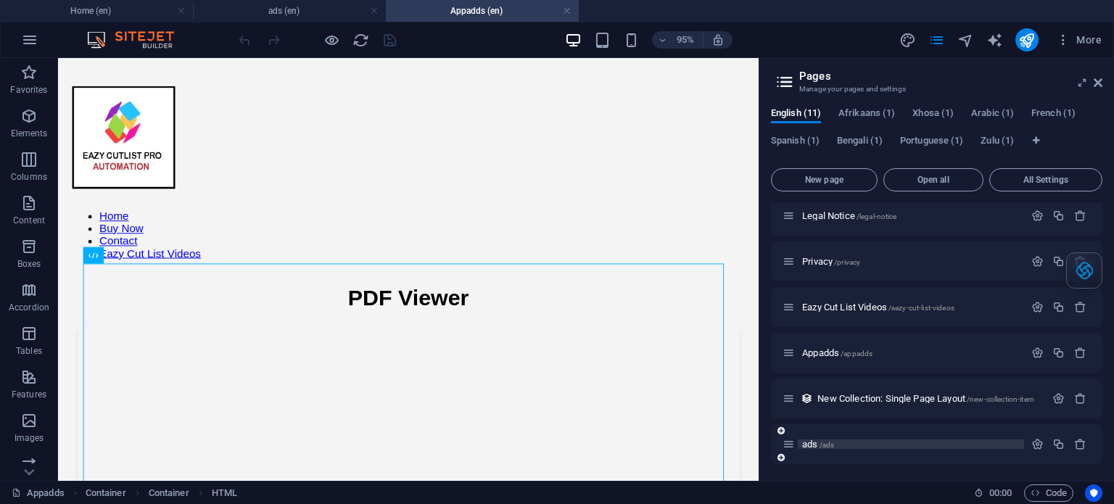
click at [856, 446] on p "ads /ads" at bounding box center [911, 443] width 218 height 9
click at [857, 446] on p "ads /ads" at bounding box center [911, 443] width 218 height 9
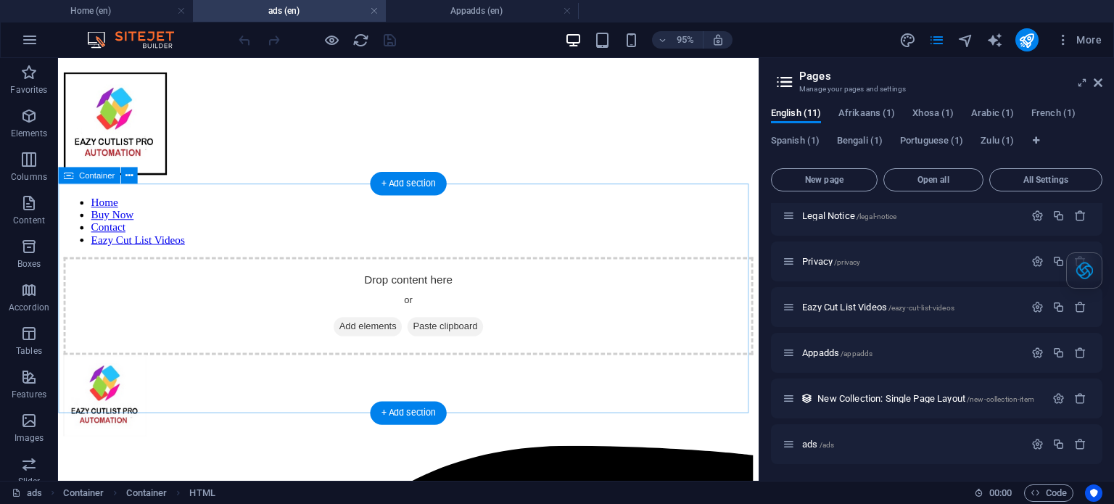
click at [398, 331] on span "Add elements" at bounding box center [384, 341] width 72 height 20
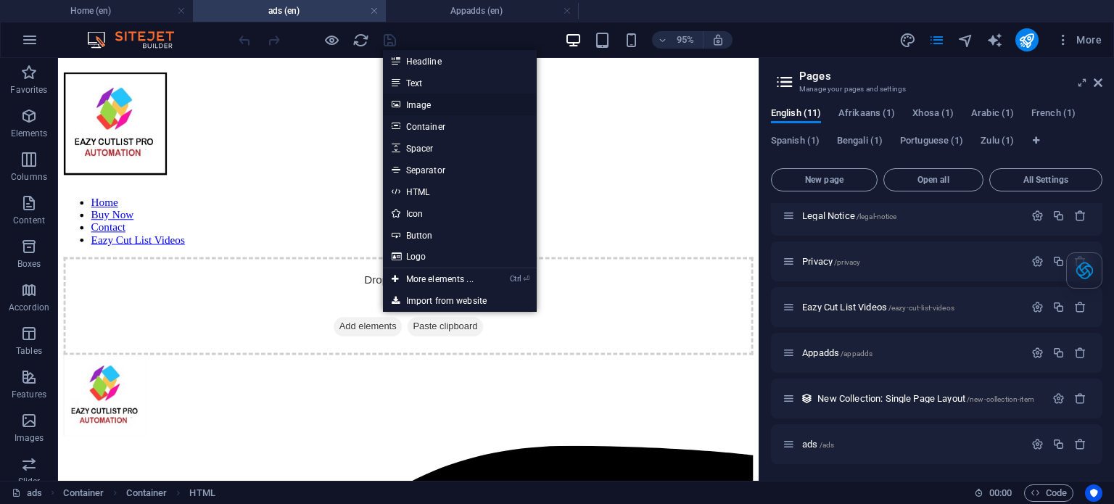
drag, startPoint x: 445, startPoint y: 107, endPoint x: 182, endPoint y: 196, distance: 277.9
click at [445, 107] on link "Image" at bounding box center [460, 105] width 154 height 22
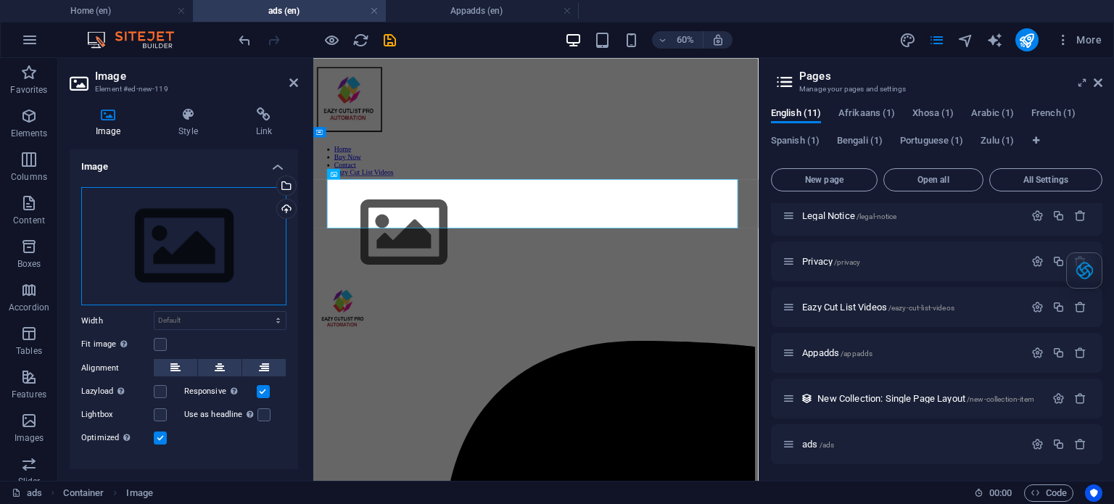
click at [189, 232] on div "Drag files here, click to choose files or select files from Files or our free s…" at bounding box center [183, 246] width 205 height 119
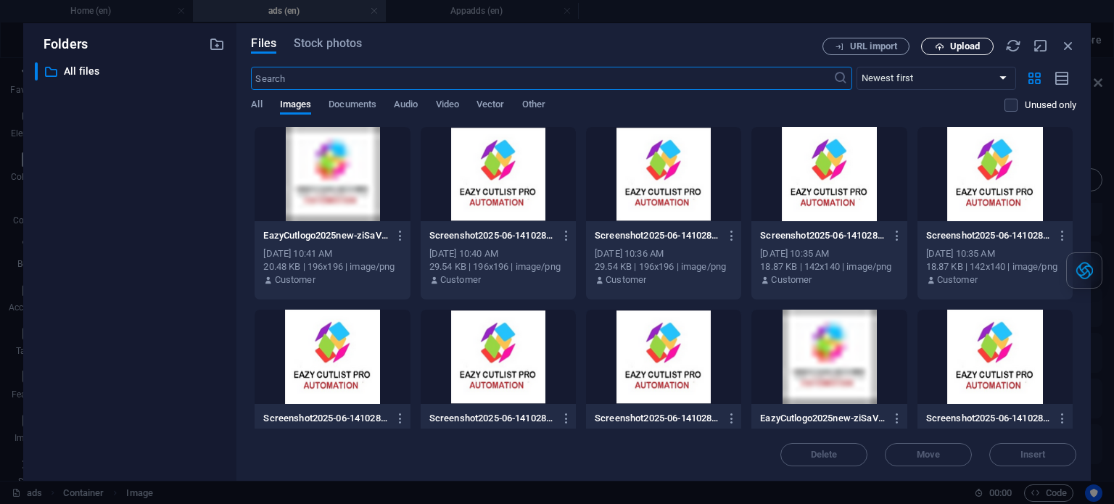
click at [967, 46] on span "Upload" at bounding box center [965, 46] width 30 height 9
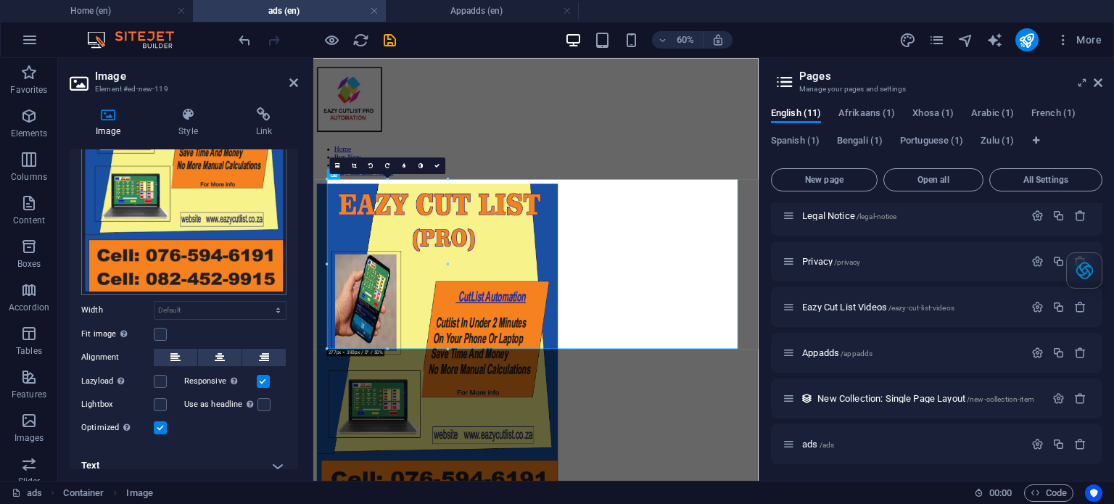
scroll to position [186, 0]
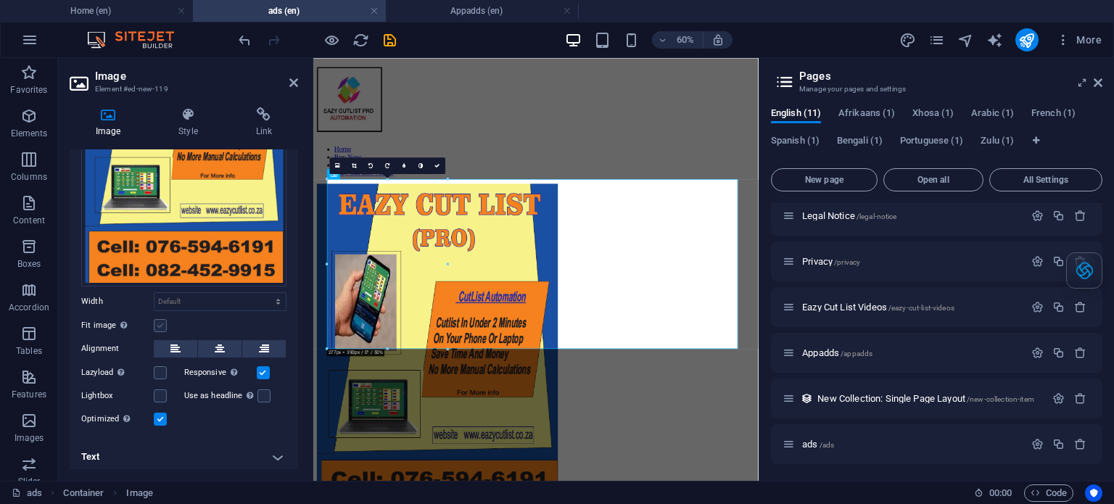
click at [158, 320] on label at bounding box center [160, 325] width 13 height 13
click at [0, 0] on input "Fit image Automatically fit image to a fixed width and height" at bounding box center [0, 0] width 0 height 0
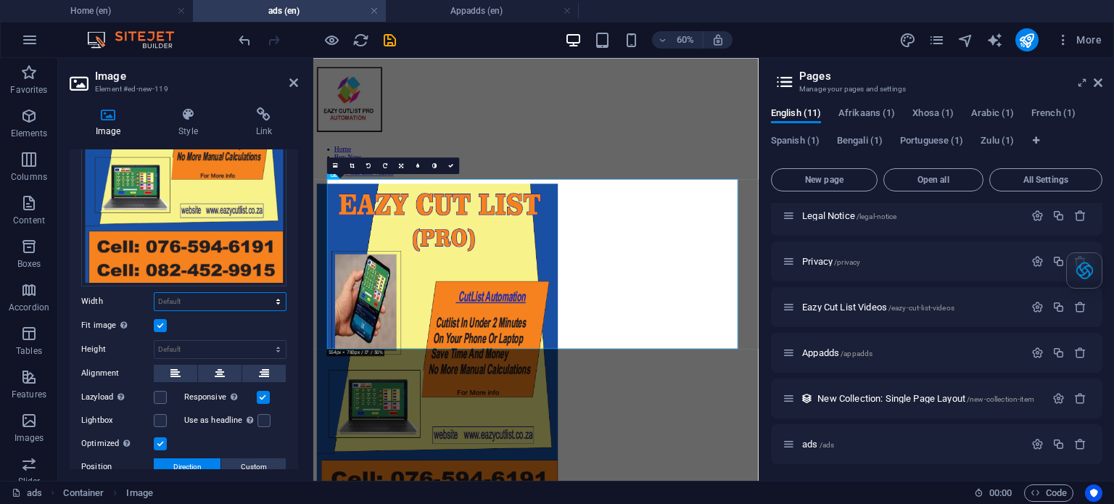
click at [220, 295] on select "Default auto px rem % em vh vw" at bounding box center [219, 301] width 131 height 17
click at [154, 293] on select "Default auto px rem % em vh vw" at bounding box center [219, 301] width 131 height 17
select select "DISABLED_OPTION_VALUE"
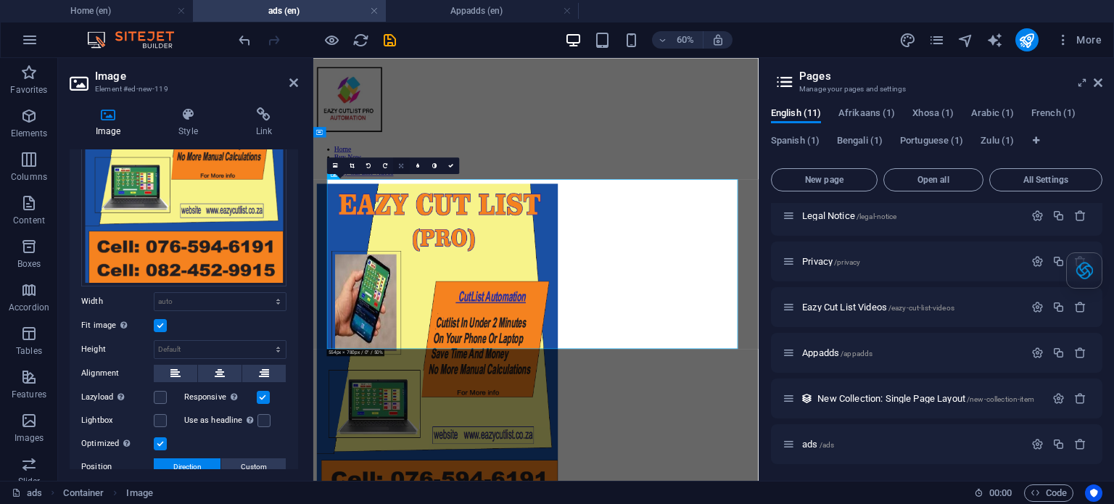
click at [406, 168] on link at bounding box center [401, 165] width 17 height 17
click at [418, 164] on icon at bounding box center [418, 165] width 4 height 5
click at [351, 167] on icon at bounding box center [351, 165] width 5 height 5
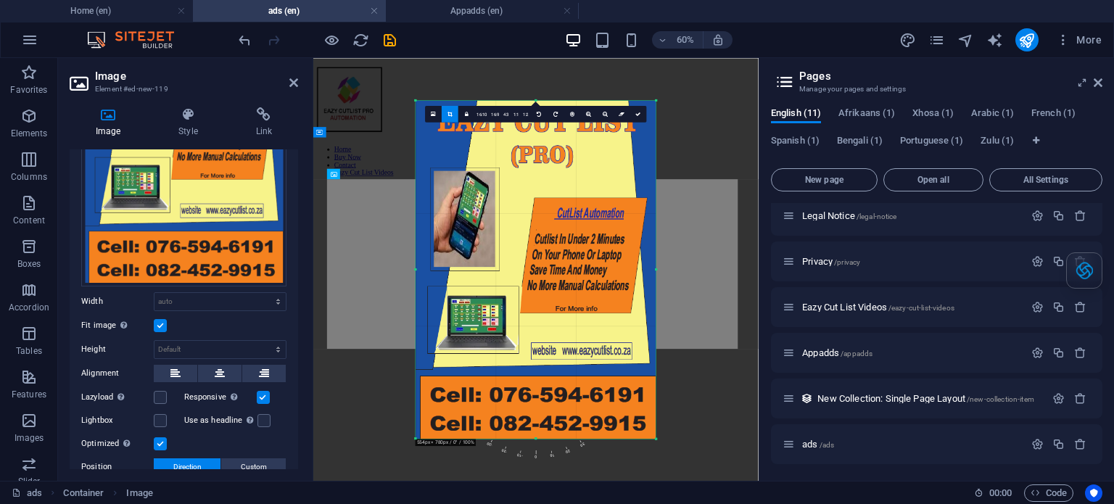
click at [392, 208] on div at bounding box center [535, 269] width 445 height 423
click at [494, 115] on link "16:9" at bounding box center [495, 114] width 12 height 17
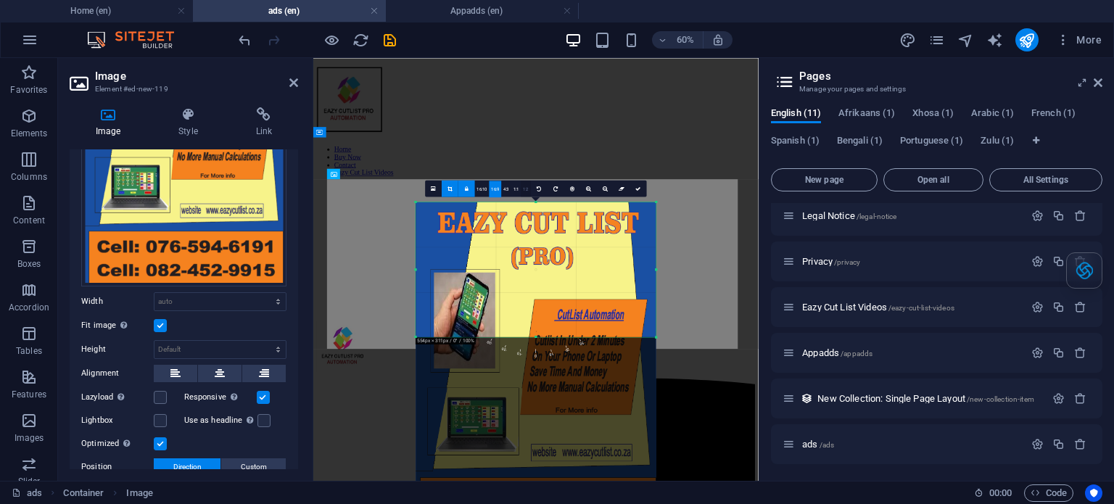
click at [523, 190] on link "1:2" at bounding box center [526, 189] width 10 height 17
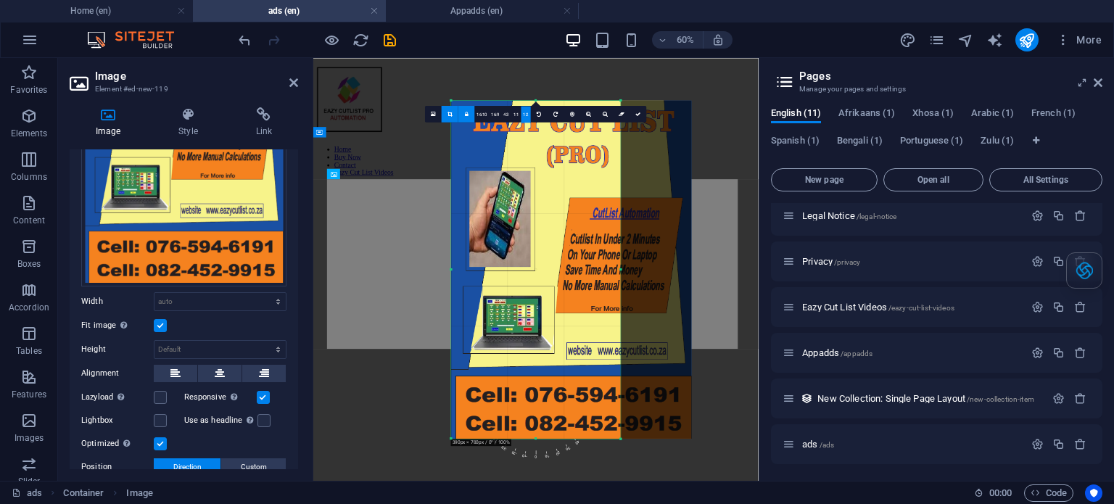
click at [438, 176] on div at bounding box center [535, 118] width 445 height 121
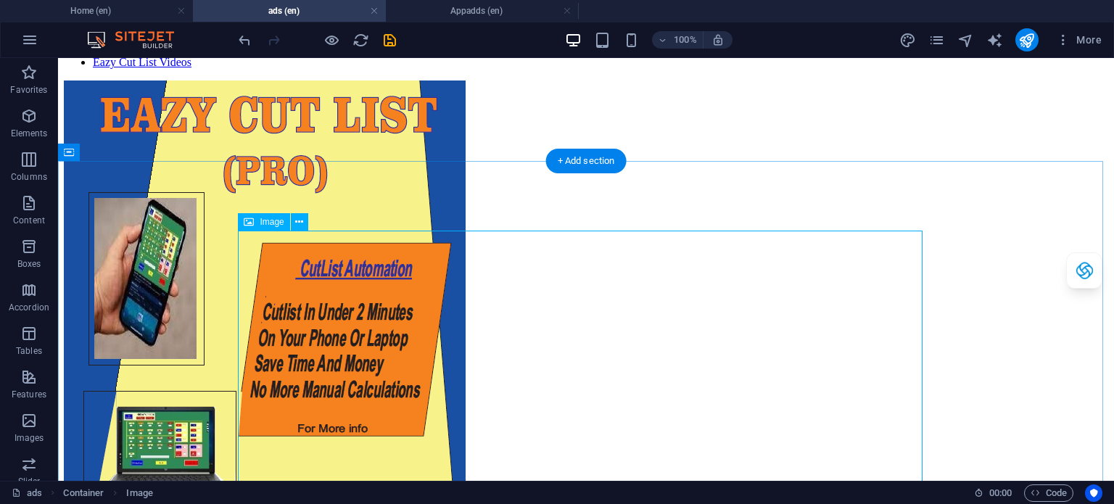
scroll to position [218, 0]
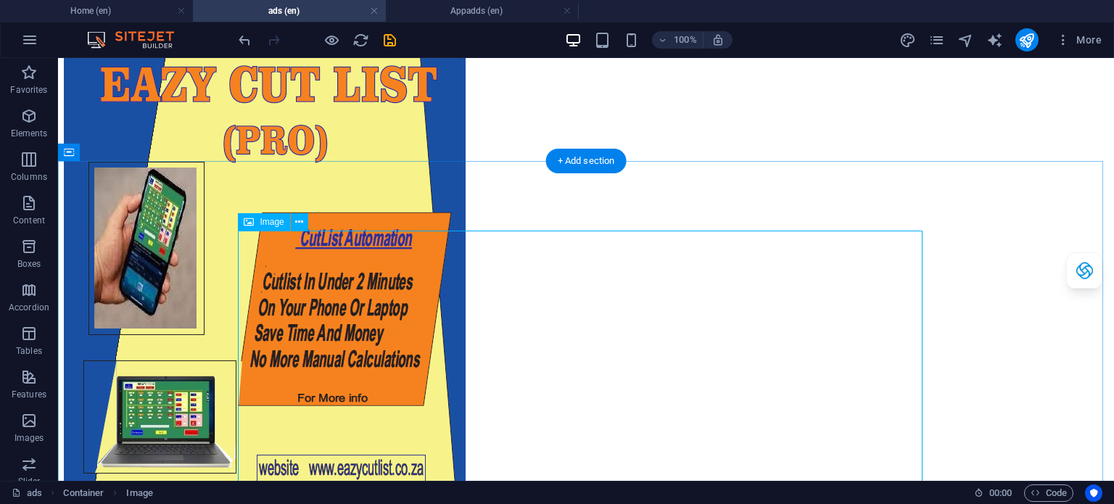
click at [370, 286] on figure at bounding box center [586, 334] width 1044 height 568
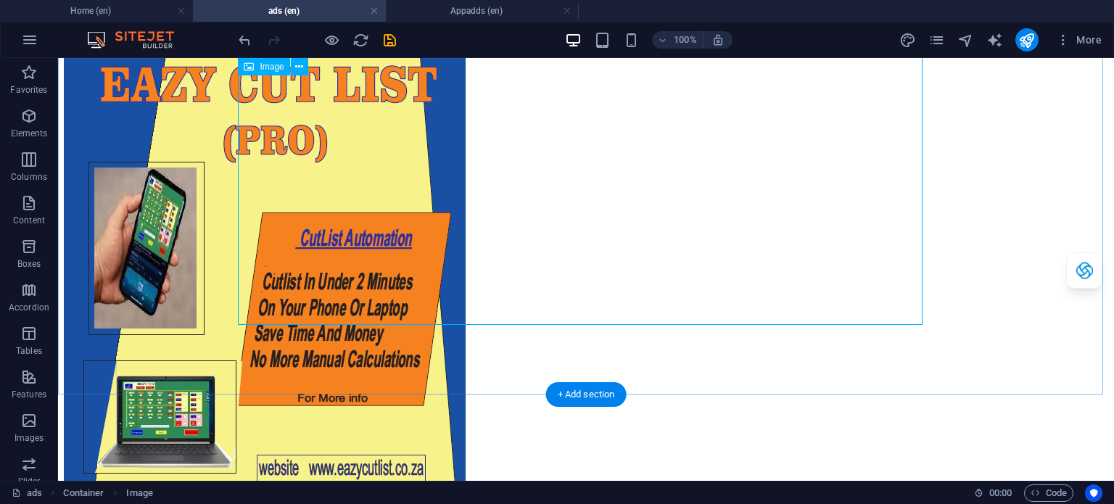
click at [813, 295] on figure at bounding box center [586, 334] width 1044 height 568
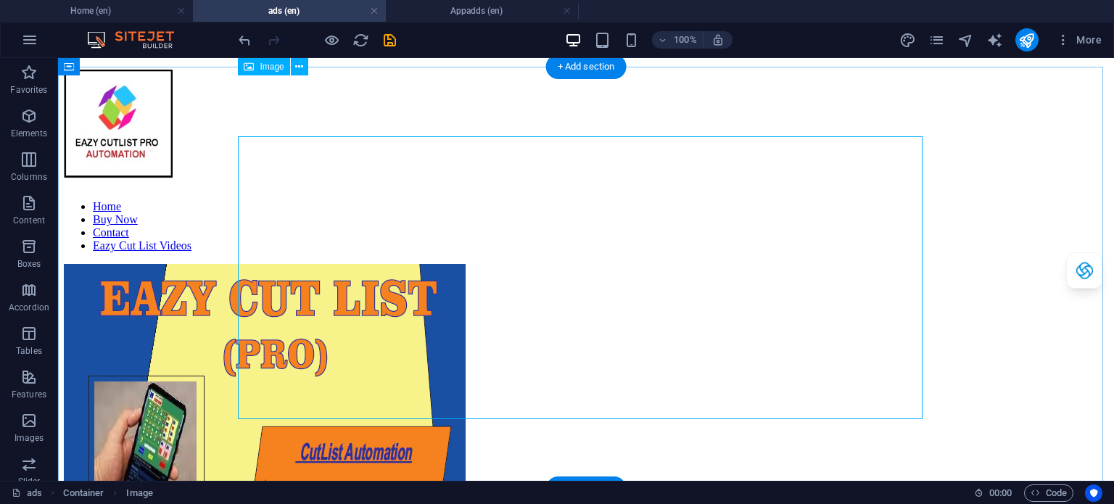
scroll to position [0, 0]
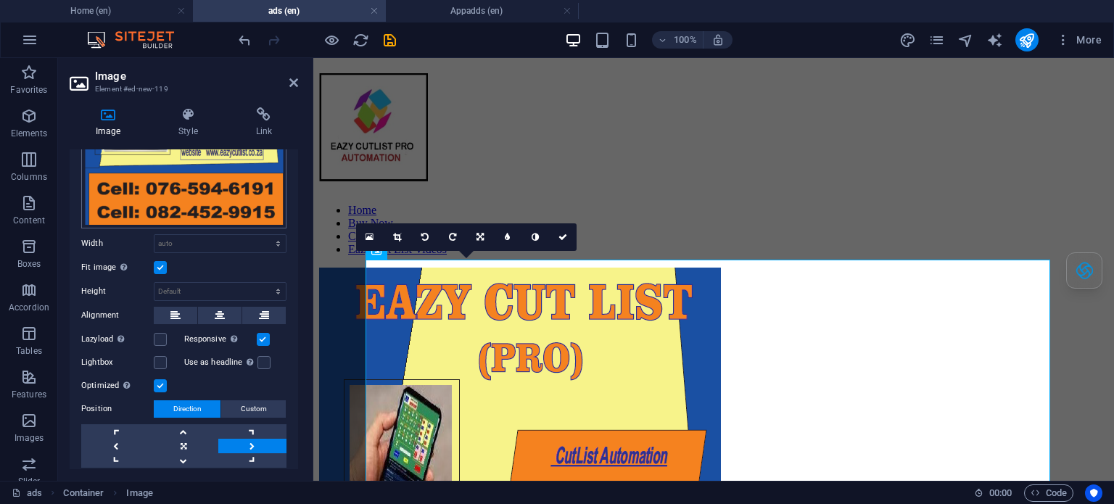
scroll to position [284, 0]
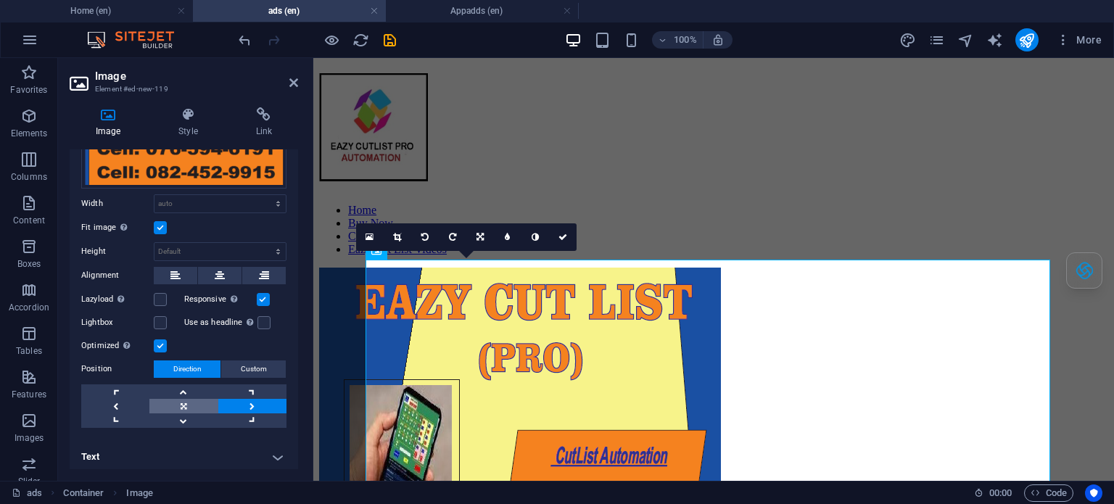
click at [188, 404] on link at bounding box center [183, 406] width 68 height 15
click at [181, 131] on h4 "Style" at bounding box center [190, 122] width 77 height 30
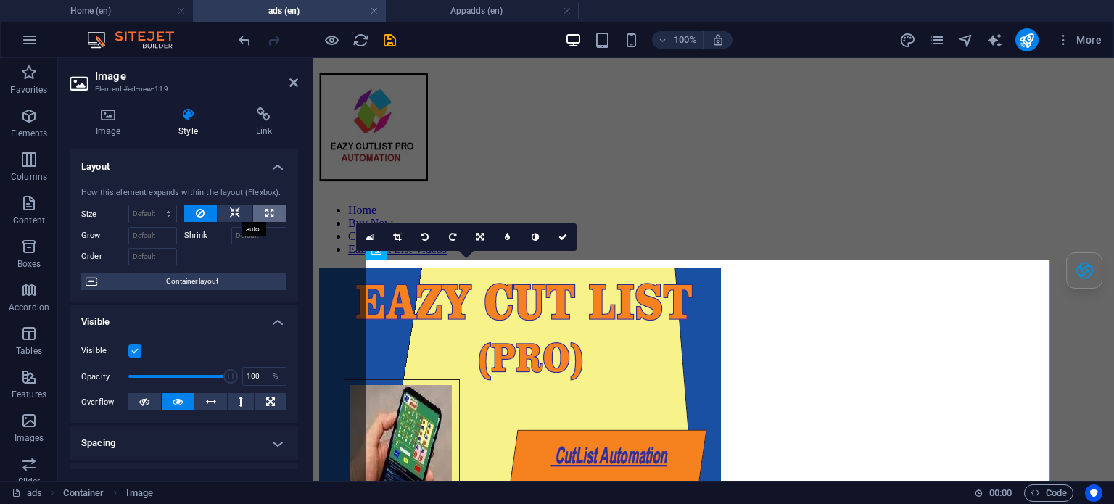
click at [265, 218] on icon at bounding box center [269, 212] width 8 height 17
type input "100"
select select "%"
click at [205, 278] on span "Container layout" at bounding box center [192, 281] width 181 height 17
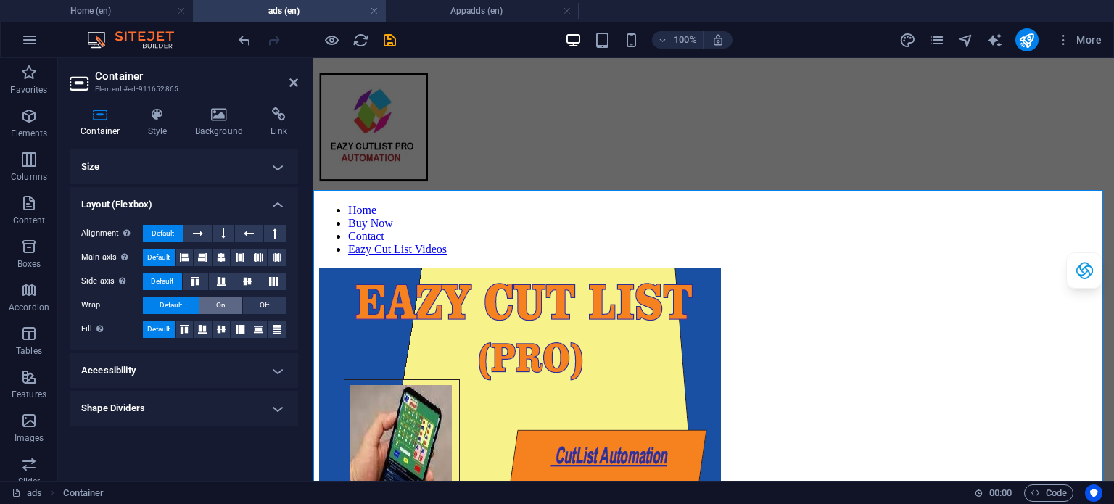
click at [219, 310] on span "On" at bounding box center [220, 305] width 9 height 17
click at [186, 305] on button "Default" at bounding box center [171, 305] width 56 height 17
click at [239, 258] on icon at bounding box center [240, 257] width 9 height 17
click at [277, 405] on h4 "Shape Dividers" at bounding box center [184, 408] width 228 height 35
click at [157, 126] on h4 "Style" at bounding box center [160, 122] width 47 height 30
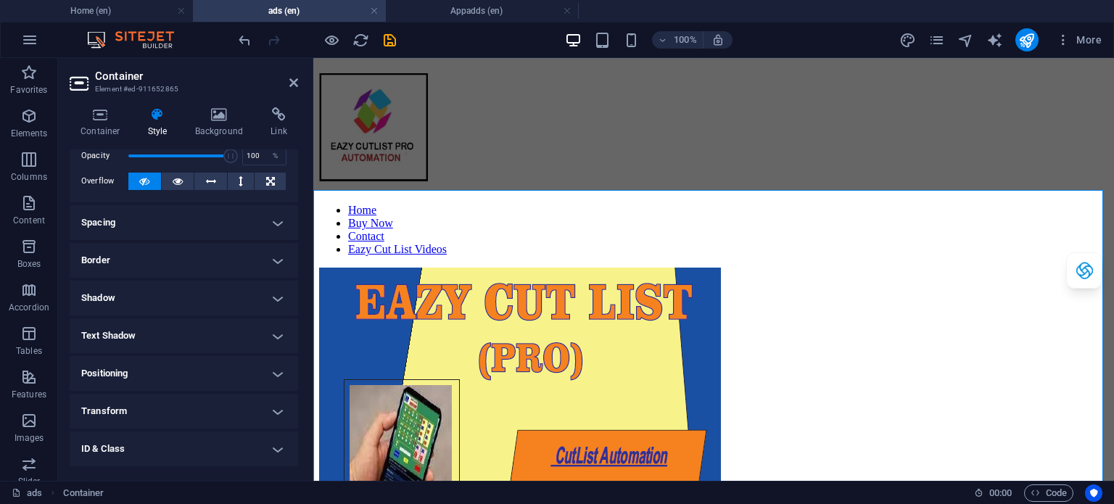
scroll to position [0, 0]
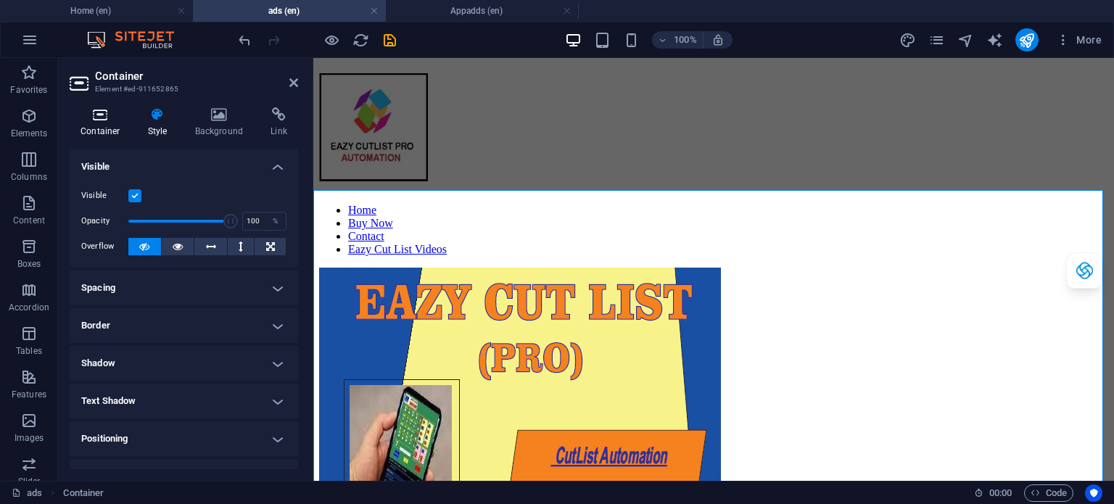
click at [102, 115] on icon at bounding box center [101, 114] width 62 height 15
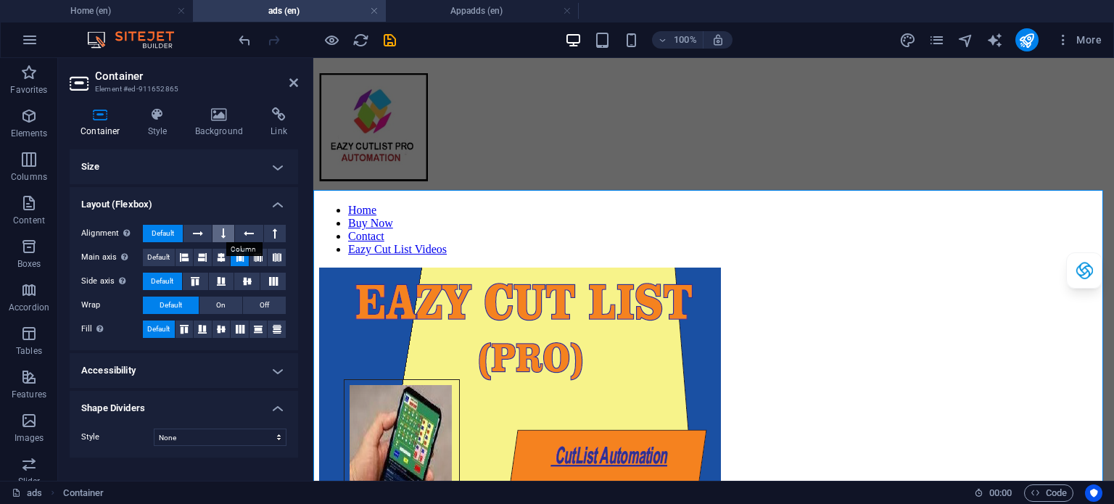
click at [224, 237] on icon at bounding box center [223, 233] width 4 height 17
click at [260, 428] on select "None Triangle Square Diagonal Polygon 1 Polygon 2 Zigzag Multiple Zigzags Waves…" at bounding box center [220, 436] width 133 height 17
click at [154, 428] on select "None Triangle Square Diagonal Polygon 1 Polygon 2 Zigzag Multiple Zigzags Waves…" at bounding box center [220, 436] width 133 height 17
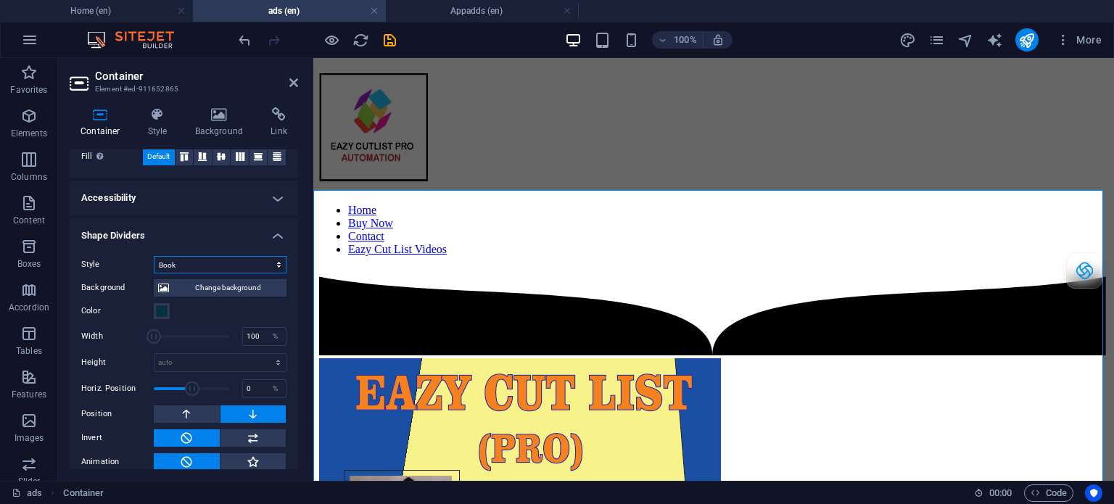
scroll to position [186, 0]
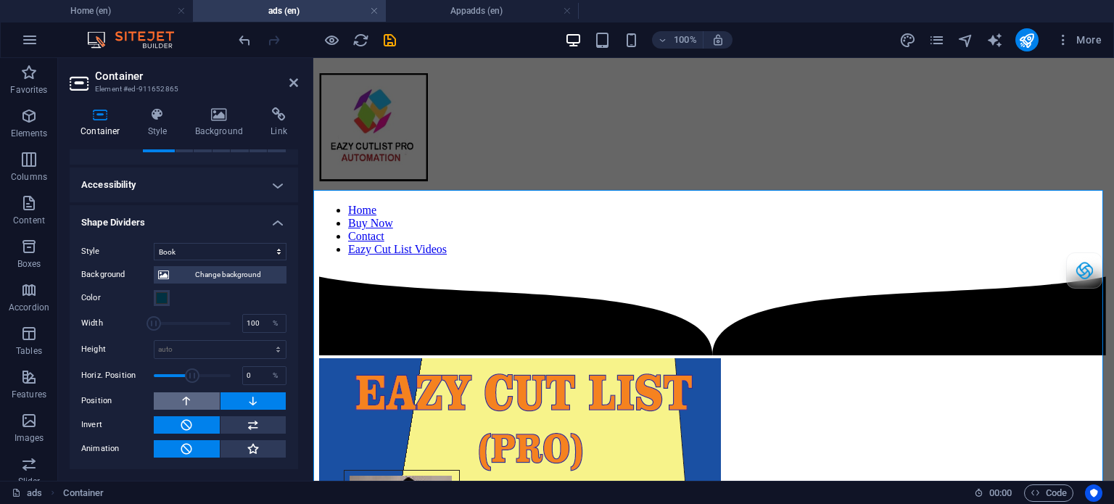
click at [198, 397] on button at bounding box center [187, 400] width 66 height 17
click at [256, 408] on icon at bounding box center [253, 400] width 13 height 17
click at [248, 249] on select "None Triangle Square Diagonal Polygon 1 Polygon 2 Zigzag Multiple Zigzags Waves…" at bounding box center [220, 251] width 133 height 17
select select "square"
click at [154, 260] on select "None Triangle Square Diagonal Polygon 1 Polygon 2 Zigzag Multiple Zigzags Waves…" at bounding box center [220, 251] width 133 height 17
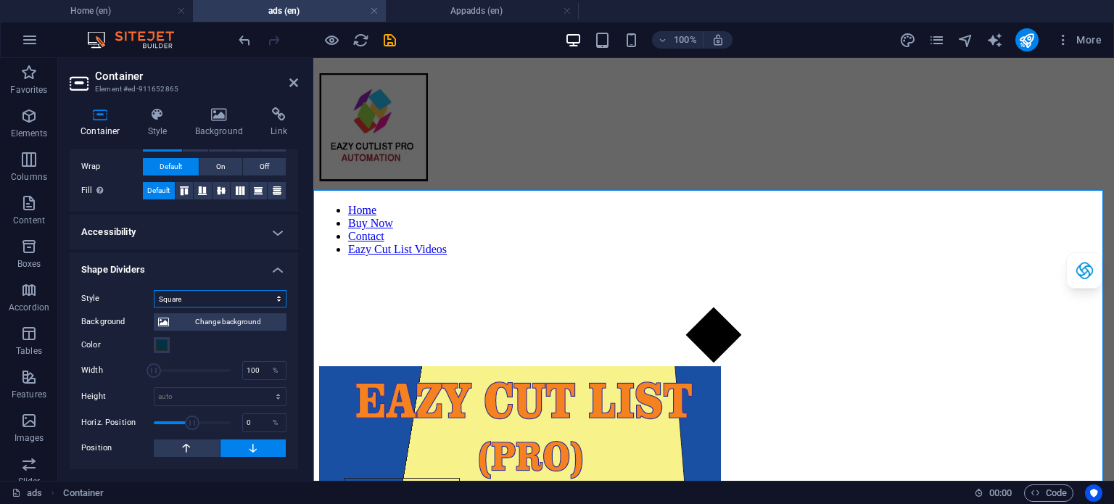
scroll to position [138, 0]
type input "217"
drag, startPoint x: 154, startPoint y: 373, endPoint x: 183, endPoint y: 394, distance: 35.8
click at [183, 394] on div "Background Change background Color 2nd Color 3rd Color Width 217 % Height auto …" at bounding box center [183, 383] width 205 height 150
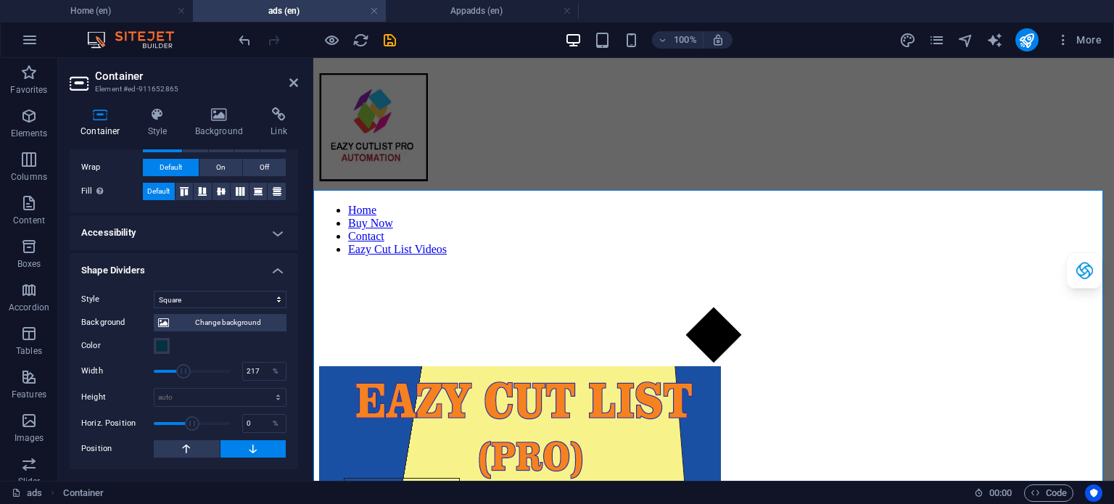
select select "%"
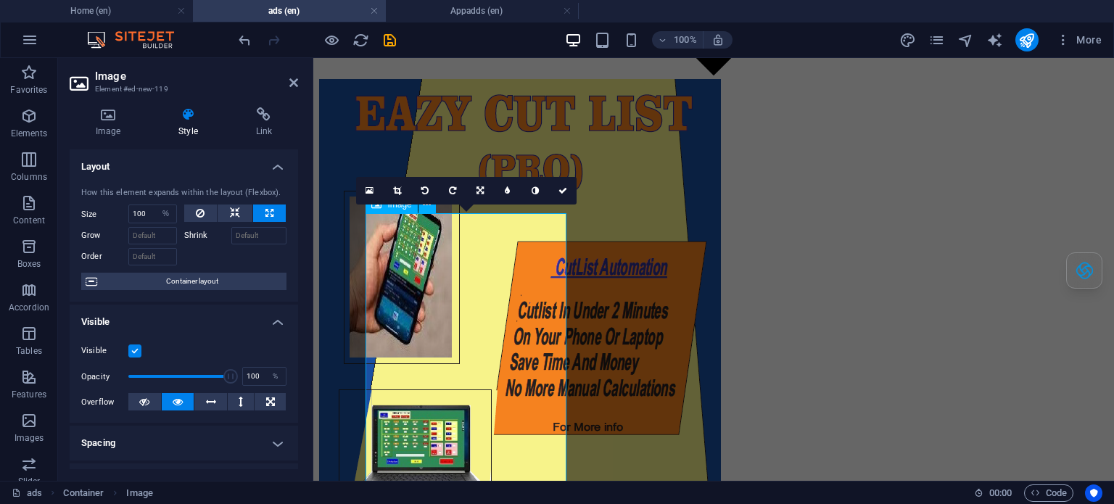
scroll to position [290, 0]
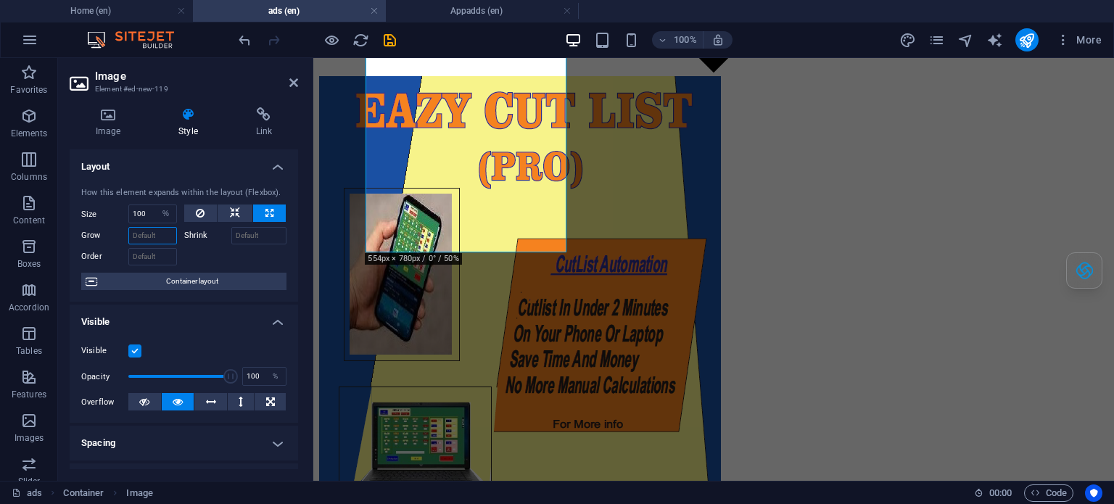
click at [135, 236] on input "Grow" at bounding box center [152, 235] width 49 height 17
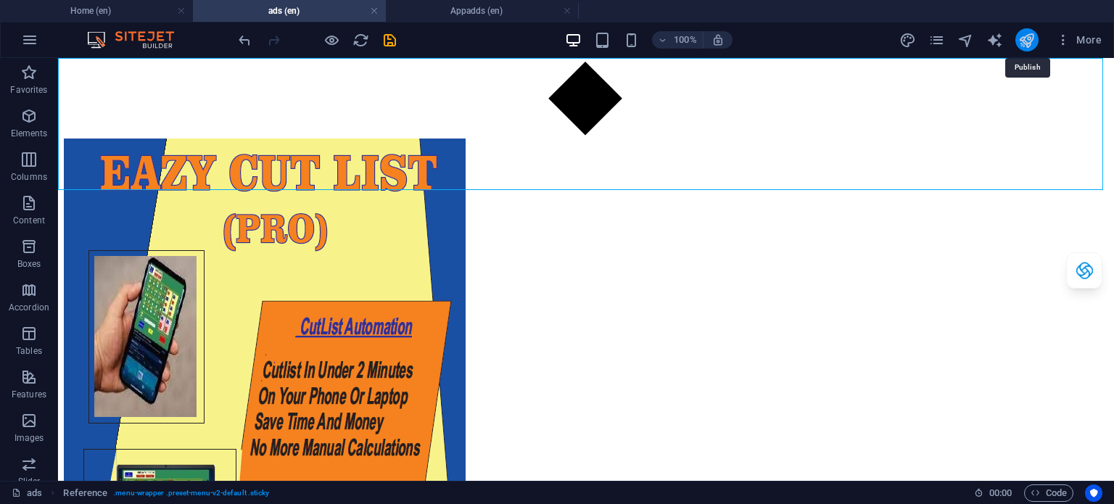
click at [1027, 40] on icon "publish" at bounding box center [1026, 40] width 17 height 17
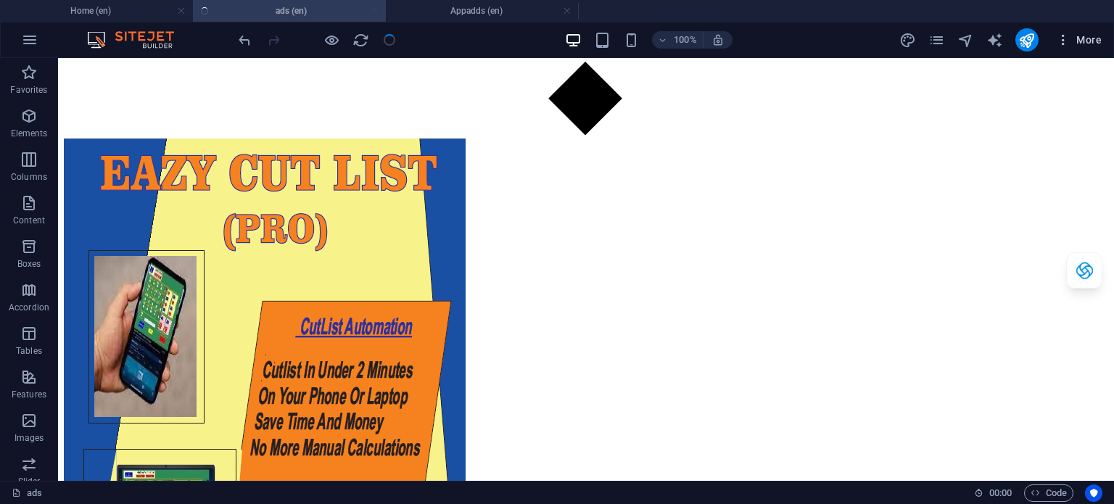
click at [1058, 34] on icon "button" at bounding box center [1063, 40] width 15 height 15
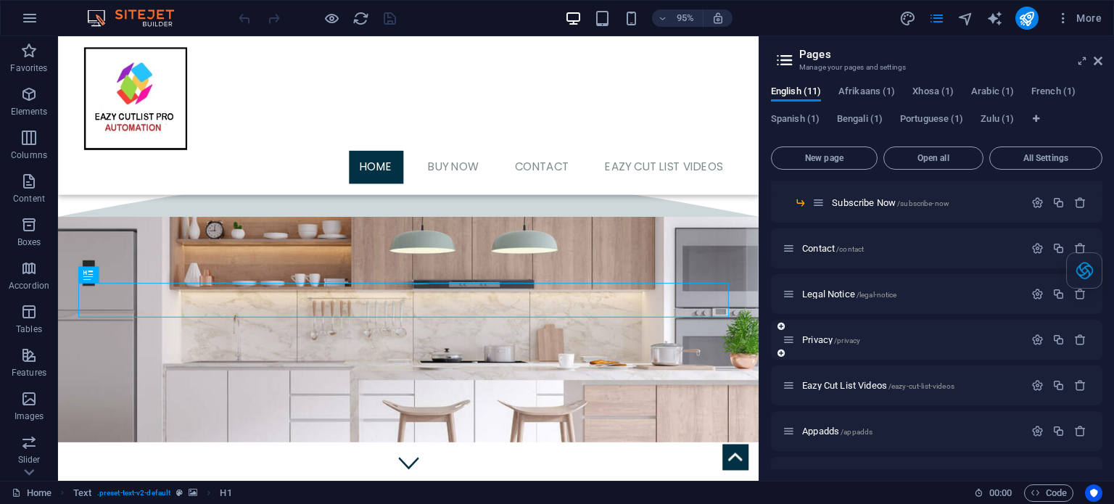
scroll to position [179, 0]
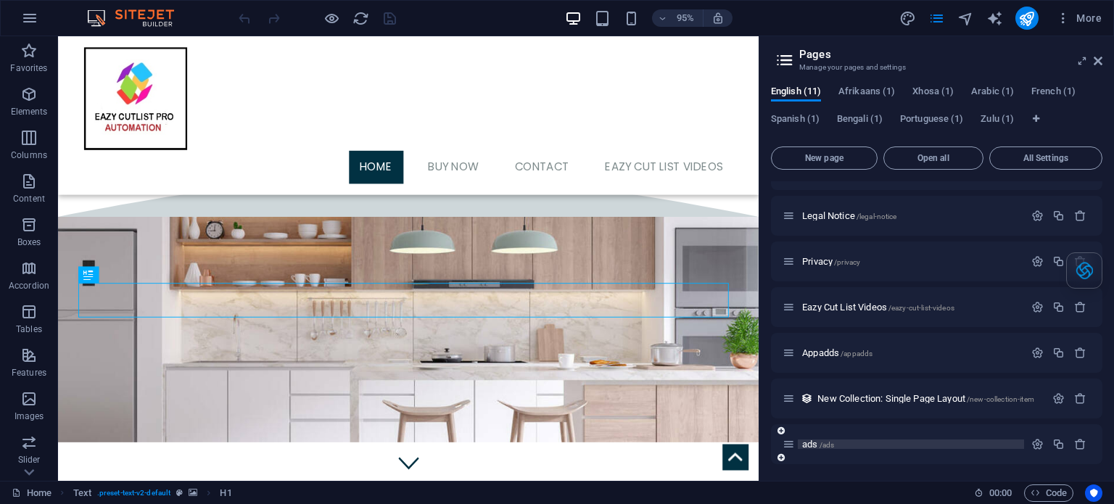
click at [916, 447] on p "ads /ads" at bounding box center [911, 443] width 218 height 9
click at [916, 447] on div "ads /ads" at bounding box center [936, 444] width 331 height 40
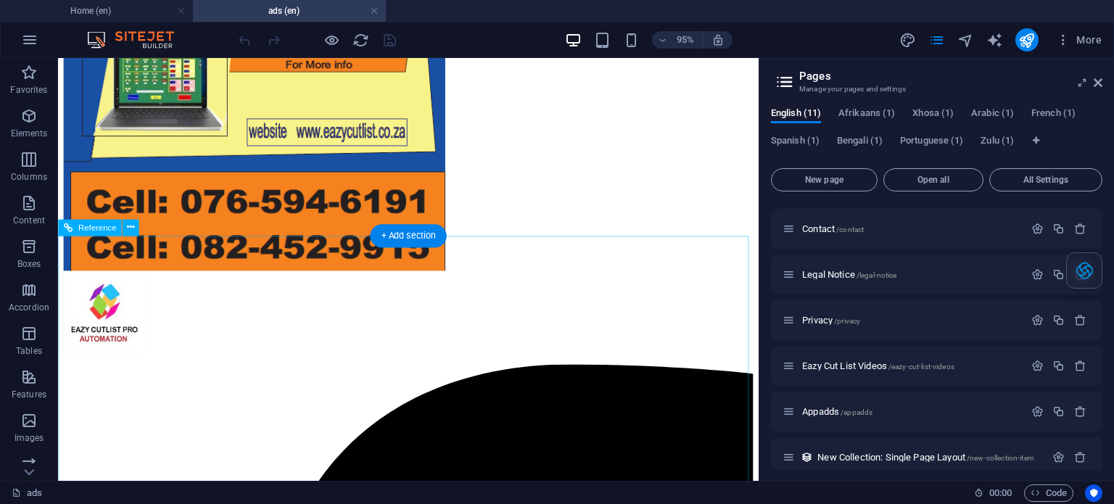
scroll to position [653, 0]
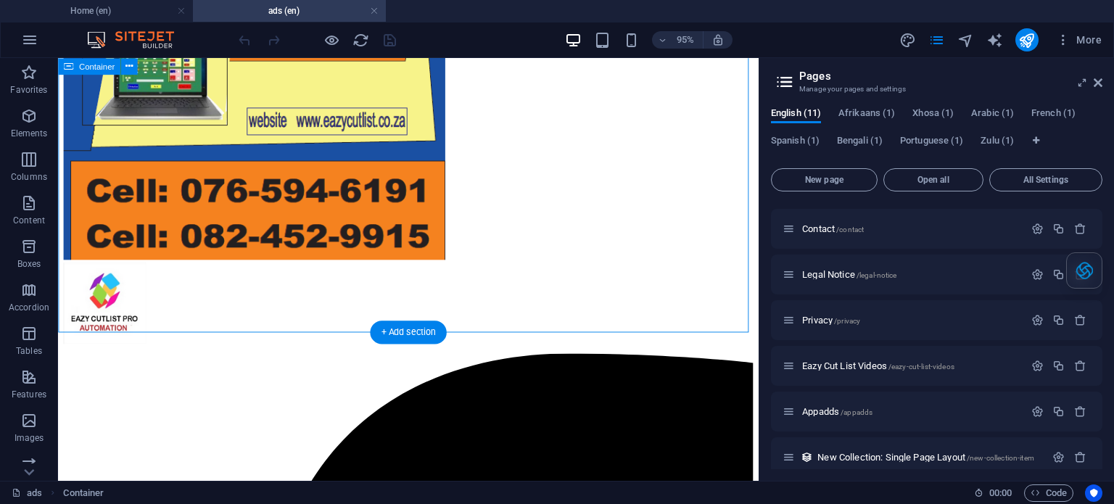
scroll to position [508, 0]
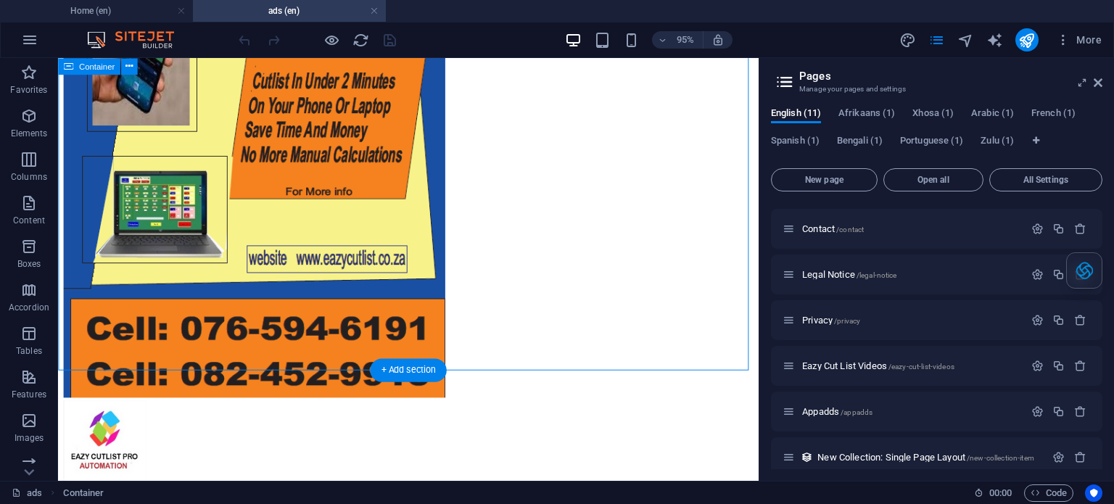
click at [426, 358] on div at bounding box center [427, 89] width 726 height 658
click at [216, 503] on figure at bounding box center [427, 462] width 726 height 88
select select "square"
click at [428, 358] on div at bounding box center [427, 89] width 726 height 658
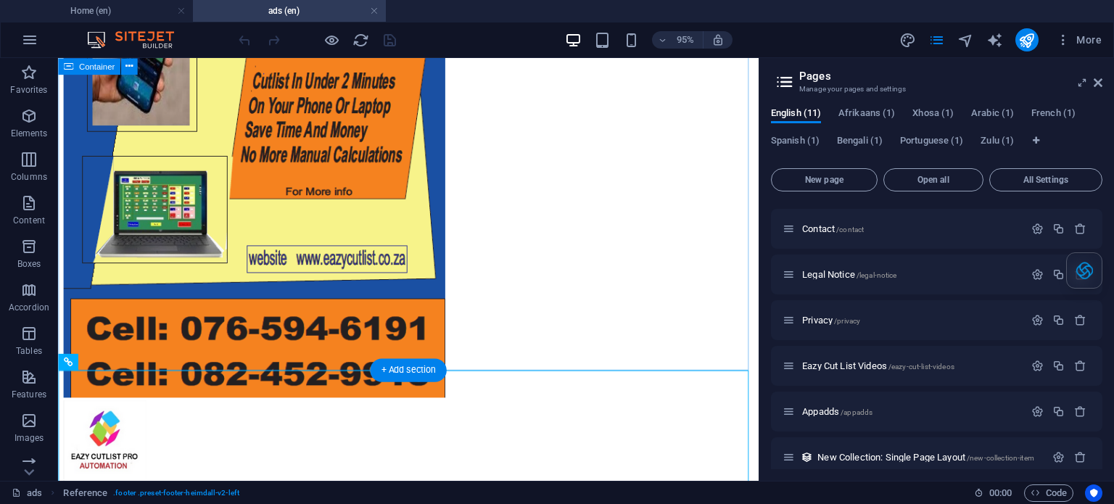
click at [428, 358] on div at bounding box center [427, 89] width 726 height 658
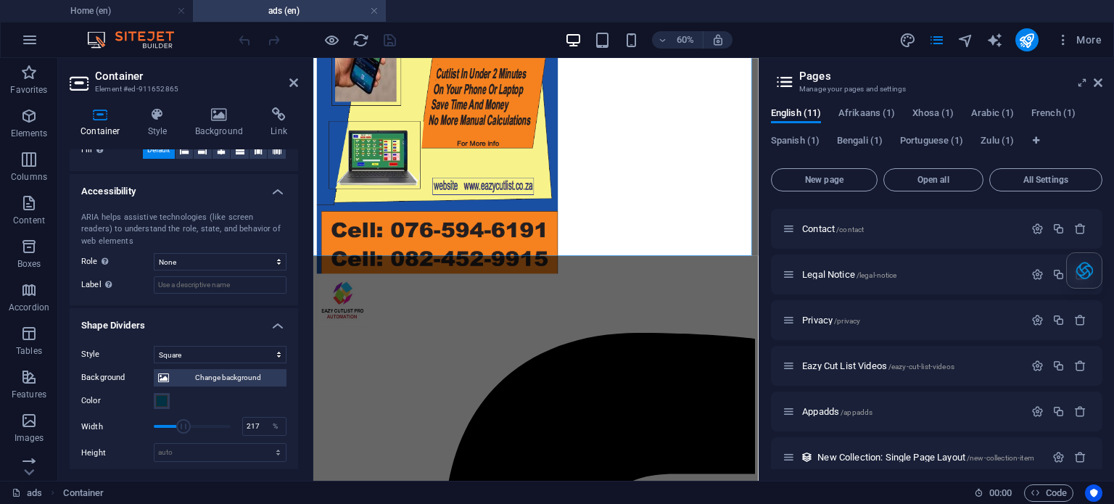
scroll to position [392, 0]
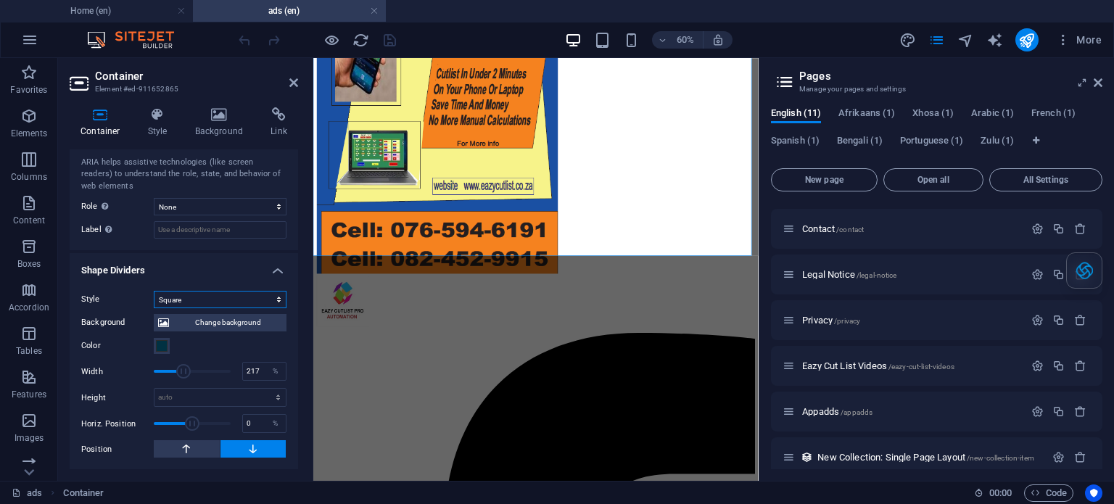
click at [199, 302] on select "None Triangle Square Diagonal Polygon 1 Polygon 2 Zigzag Multiple Zigzags Waves…" at bounding box center [220, 299] width 133 height 17
select select "none"
click at [154, 308] on select "None Triangle Square Diagonal Polygon 1 Polygon 2 Zigzag Multiple Zigzags Waves…" at bounding box center [220, 299] width 133 height 17
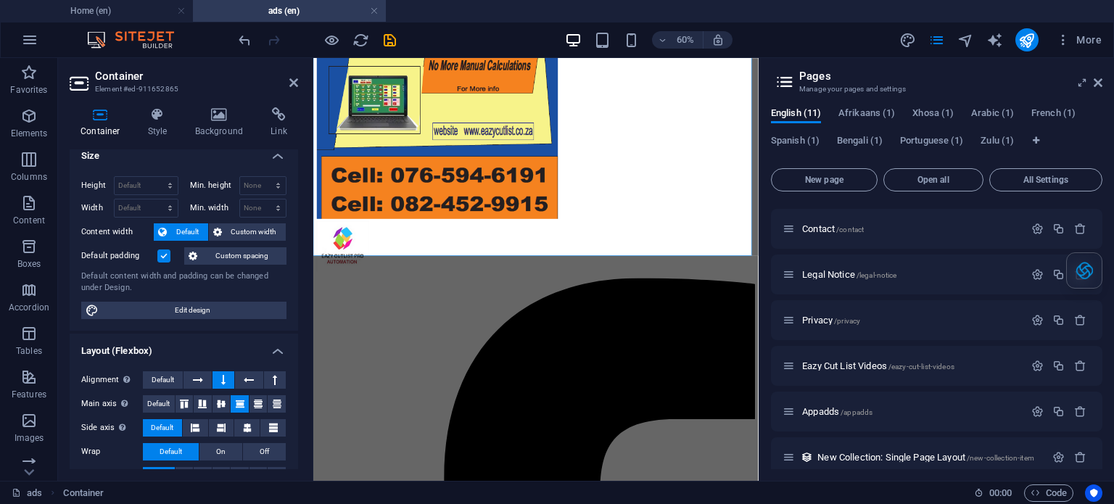
scroll to position [0, 0]
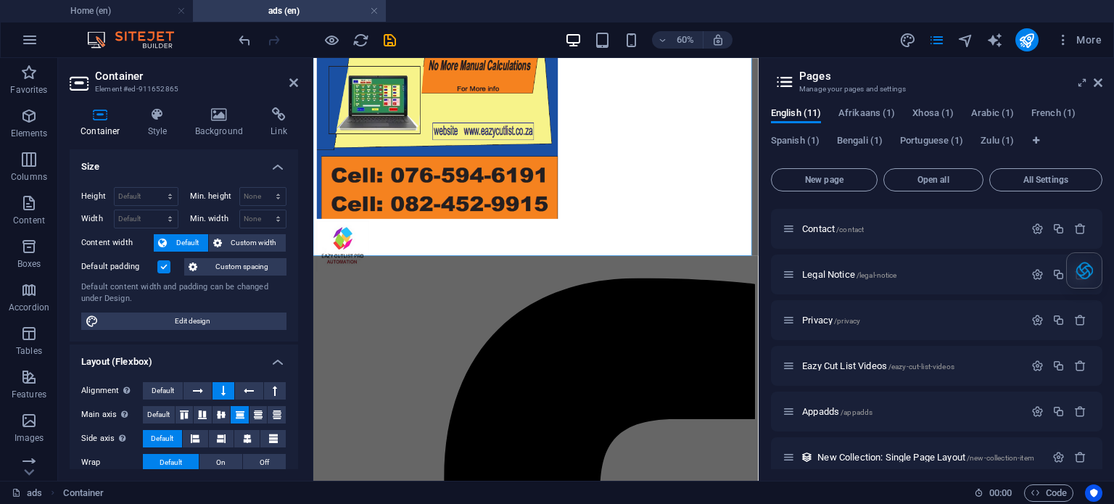
click at [0, 0] on aside "Pages Manage your pages and settings English (11) Afrikaans (1) Xhosa (1) Arabi…" at bounding box center [0, 0] width 0 height 0
click at [0, 0] on icon at bounding box center [0, 0] width 0 height 0
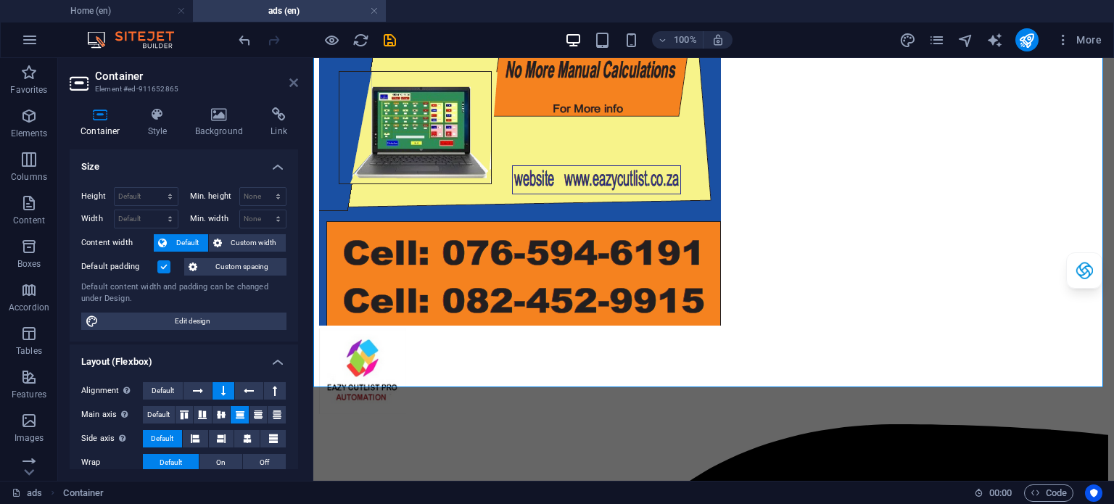
click at [294, 86] on icon at bounding box center [293, 83] width 9 height 12
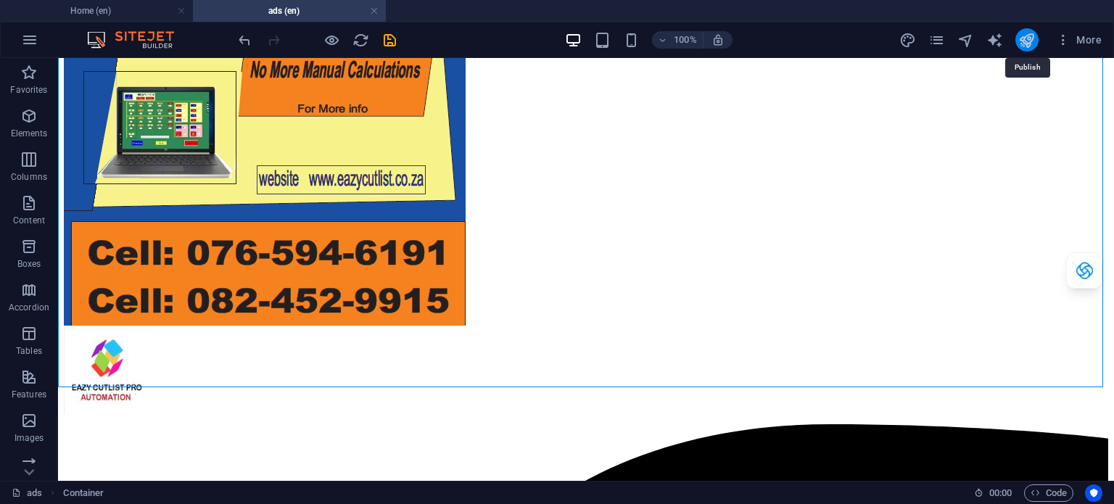
click at [1023, 46] on icon "publish" at bounding box center [1026, 40] width 17 height 17
